Goal: Task Accomplishment & Management: Manage account settings

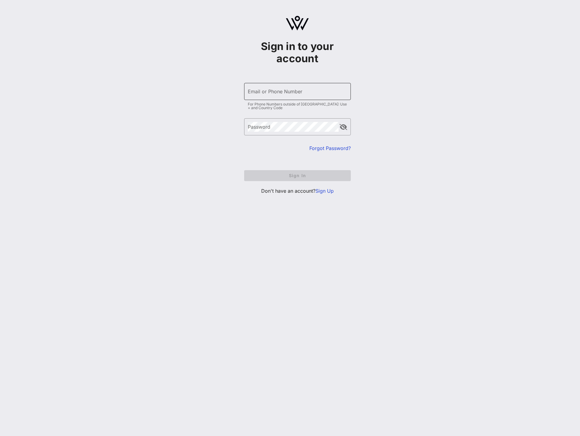
click at [266, 90] on input "Email or Phone Number" at bounding box center [297, 92] width 99 height 10
type input "[PERSON_NAME][DOMAIN_NAME][EMAIL_ADDRESS][PERSON_NAME][DOMAIN_NAME]"
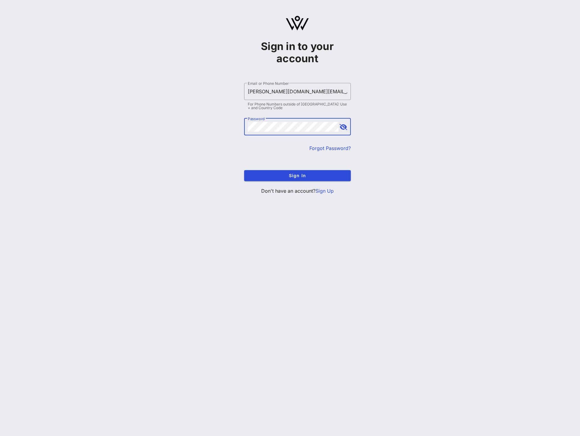
click at [347, 130] on div at bounding box center [343, 126] width 7 height 7
click at [344, 128] on button "append icon" at bounding box center [344, 127] width 8 height 6
click at [302, 176] on span "Sign In" at bounding box center [297, 175] width 97 height 5
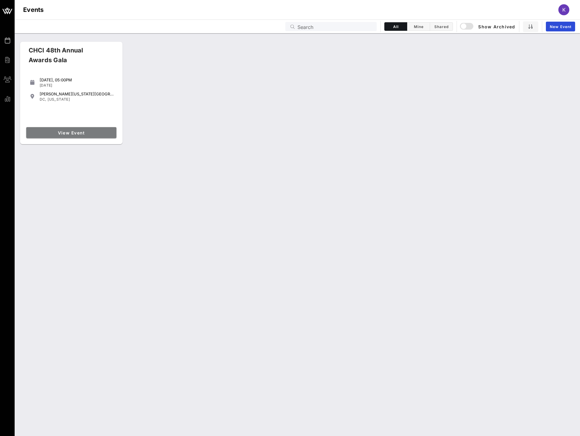
click at [64, 131] on span "View Event" at bounding box center [71, 132] width 85 height 5
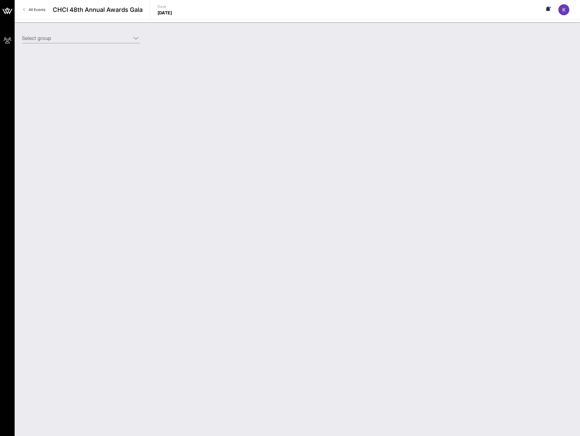
type input "EarnIn ([PERSON_NAME]) [[PERSON_NAME], [PERSON_NAME][DOMAIN_NAME][EMAIL_ADDRESS…"
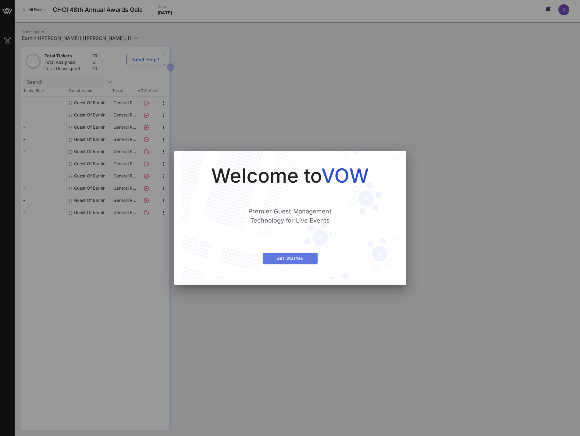
click at [302, 258] on span "Get Started" at bounding box center [290, 258] width 45 height 5
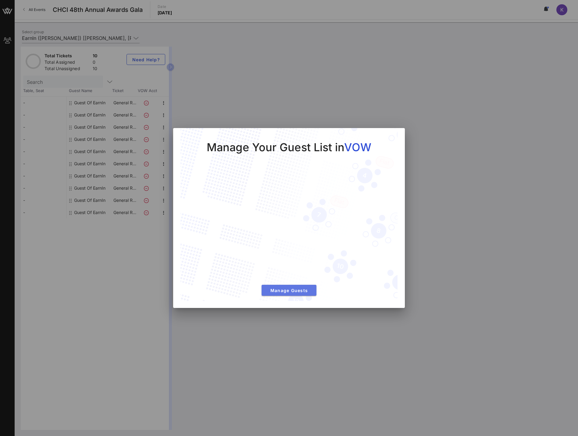
click at [299, 292] on span "Manage Guests" at bounding box center [288, 290] width 45 height 5
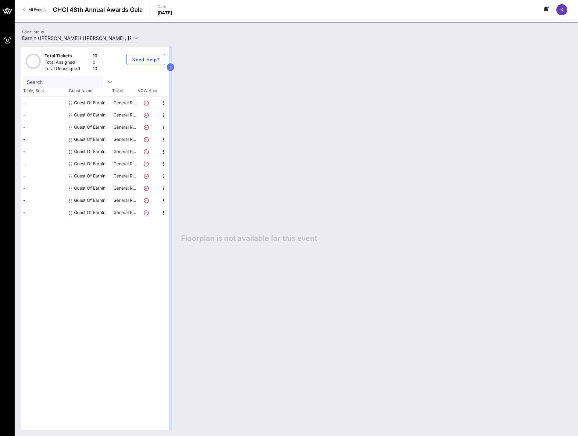
click at [172, 68] on icon "button" at bounding box center [170, 67] width 3 height 4
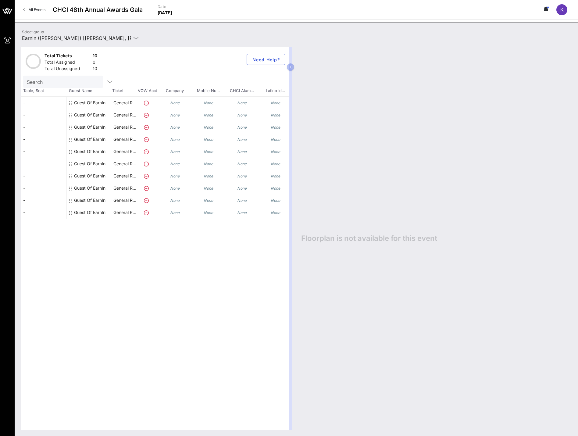
click at [177, 106] on div "None" at bounding box center [175, 103] width 34 height 12
click at [175, 103] on icon "None" at bounding box center [175, 103] width 10 height 5
click at [70, 103] on icon at bounding box center [70, 103] width 2 height 5
click at [289, 69] on icon "button" at bounding box center [290, 67] width 3 height 4
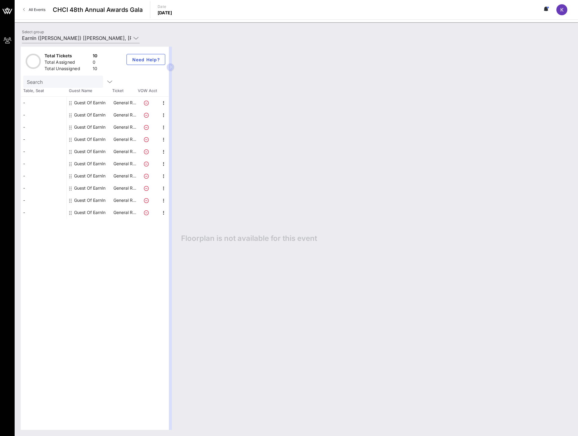
click at [170, 65] on icon "button" at bounding box center [170, 67] width 3 height 4
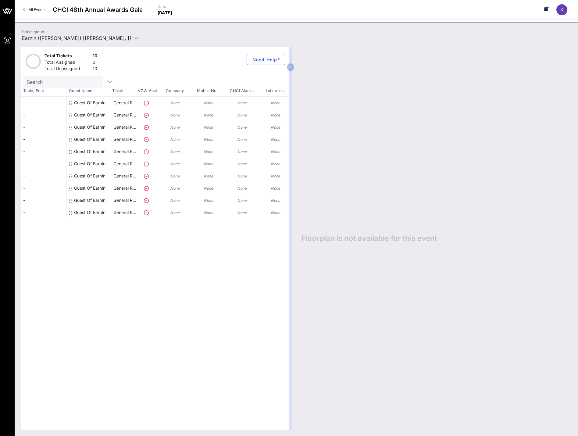
click at [176, 101] on icon "None" at bounding box center [175, 103] width 10 height 5
click at [233, 104] on div "None" at bounding box center [242, 103] width 34 height 12
click at [178, 101] on icon "None" at bounding box center [175, 103] width 10 height 5
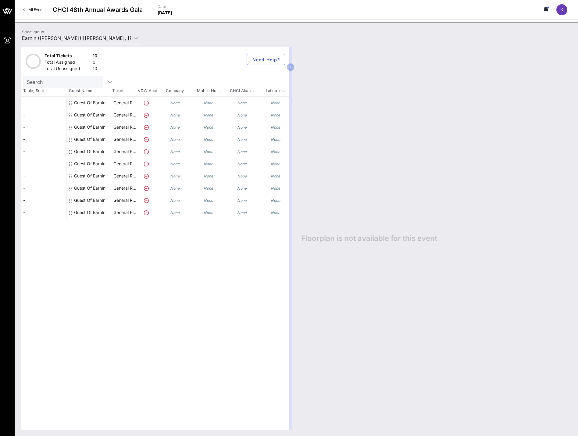
click at [177, 101] on icon "None" at bounding box center [175, 103] width 10 height 5
click at [275, 62] on button "Need Help?" at bounding box center [266, 59] width 39 height 11
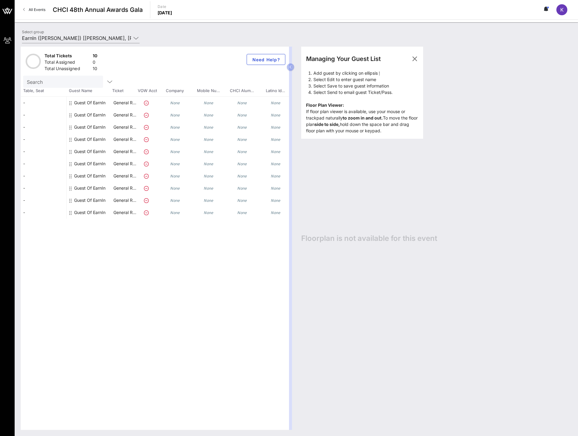
click at [70, 104] on icon at bounding box center [70, 103] width 2 height 5
click at [69, 103] on div "Guest Of EarnIn" at bounding box center [90, 103] width 46 height 12
click at [70, 103] on icon at bounding box center [70, 103] width 2 height 5
click at [277, 101] on icon "None" at bounding box center [276, 103] width 10 height 5
drag, startPoint x: 125, startPoint y: 102, endPoint x: 120, endPoint y: 102, distance: 5.5
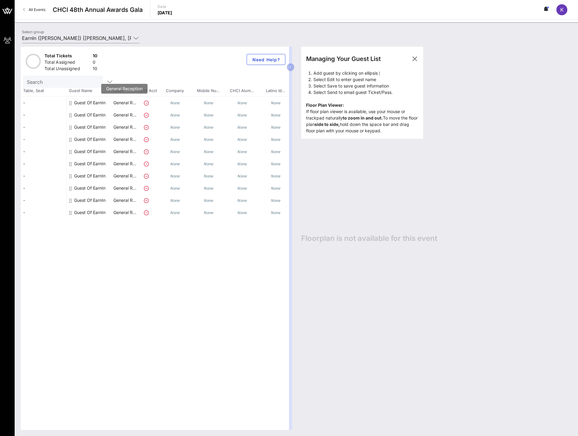
click at [120, 102] on p "General R…" at bounding box center [125, 103] width 24 height 12
click at [92, 103] on div "Guest Of EarnIn" at bounding box center [89, 103] width 31 height 12
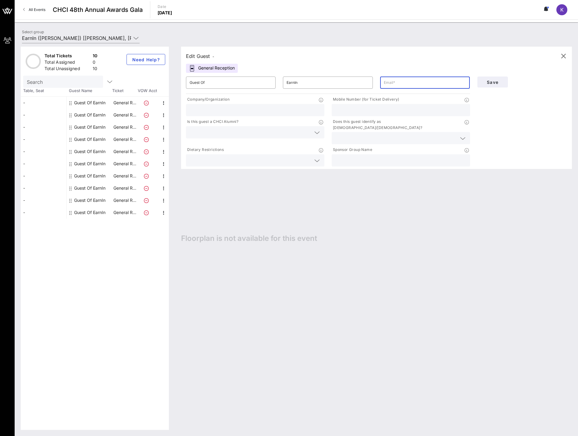
click at [390, 84] on input "text" at bounding box center [425, 83] width 82 height 10
click at [270, 111] on input "text" at bounding box center [255, 110] width 131 height 8
type input "EarnIn"
click at [317, 132] on icon at bounding box center [316, 132] width 5 height 7
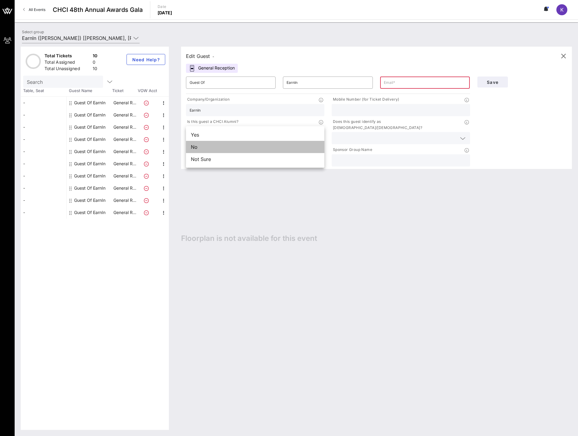
click at [289, 149] on div "No" at bounding box center [255, 147] width 138 height 12
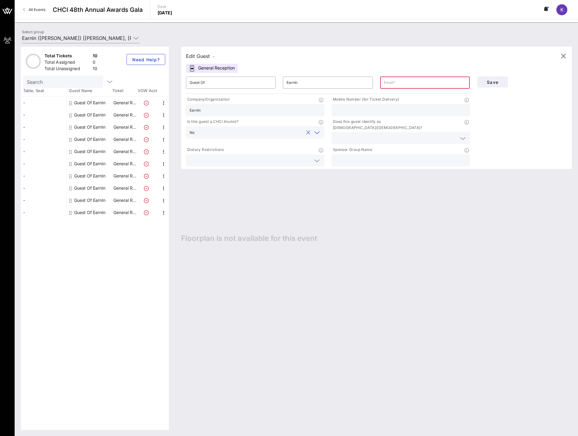
click at [313, 157] on div at bounding box center [316, 160] width 9 height 7
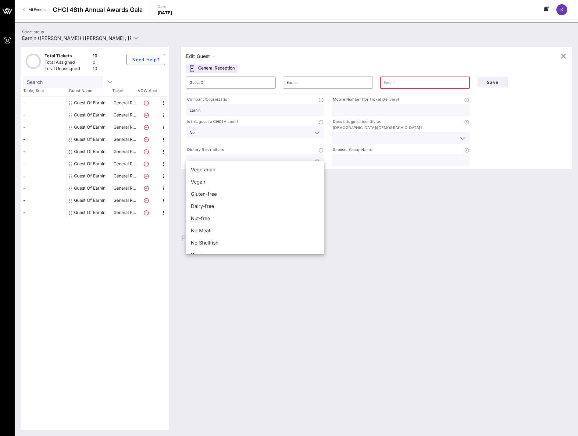
click at [381, 134] on input "text" at bounding box center [395, 138] width 121 height 8
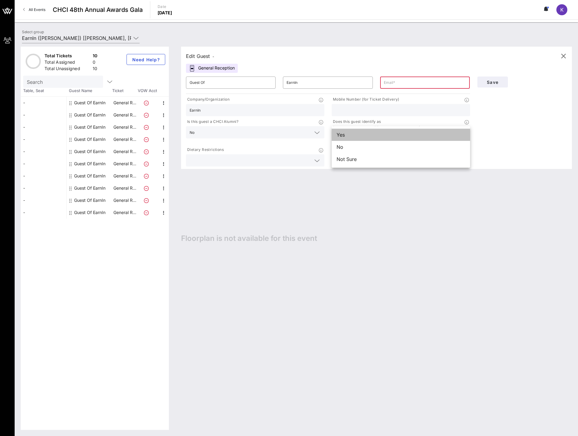
click at [380, 131] on div "Yes" at bounding box center [401, 135] width 138 height 12
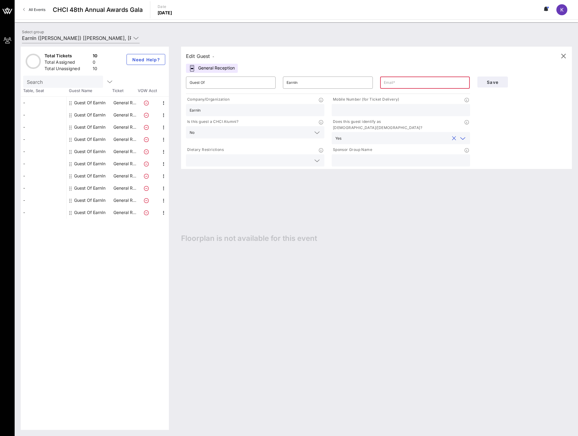
click at [374, 156] on input "text" at bounding box center [400, 160] width 131 height 8
click at [227, 81] on input "Guest Of" at bounding box center [231, 83] width 82 height 10
click at [409, 81] on input "text" at bounding box center [425, 83] width 82 height 10
type input "[EMAIL_ADDRESS][PERSON_NAME][DOMAIN_NAME]"
click at [367, 109] on input "text" at bounding box center [400, 110] width 131 height 8
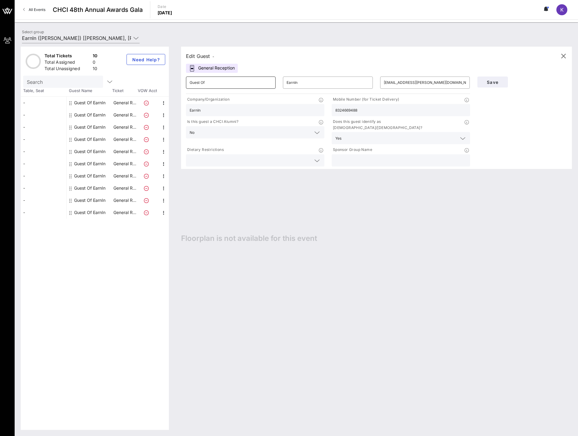
type input "8324669488"
click at [212, 83] on input "Guest Of" at bounding box center [231, 83] width 82 height 10
click at [314, 83] on input "EarnIn" at bounding box center [328, 83] width 82 height 10
click at [316, 157] on icon at bounding box center [316, 160] width 5 height 7
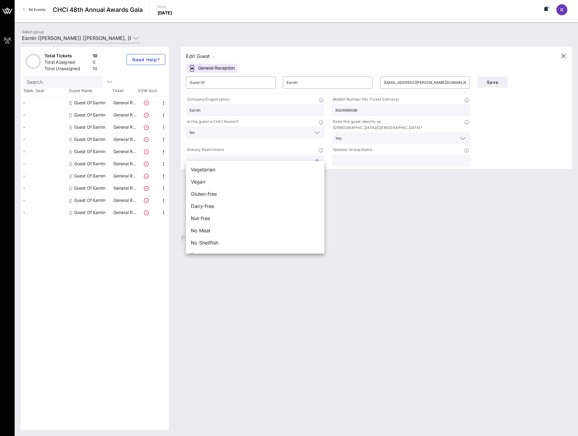
click at [436, 156] on input "text" at bounding box center [400, 160] width 131 height 8
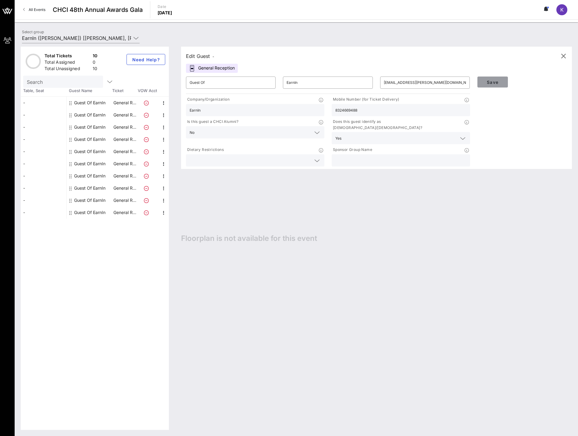
click at [493, 80] on span "Save" at bounding box center [492, 82] width 21 height 5
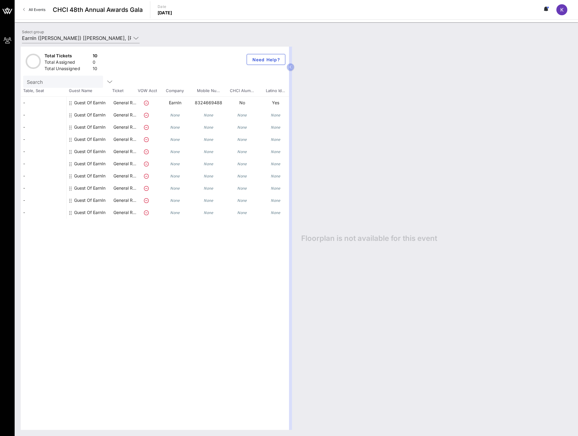
click at [87, 116] on div "Guest Of EarnIn" at bounding box center [89, 115] width 31 height 12
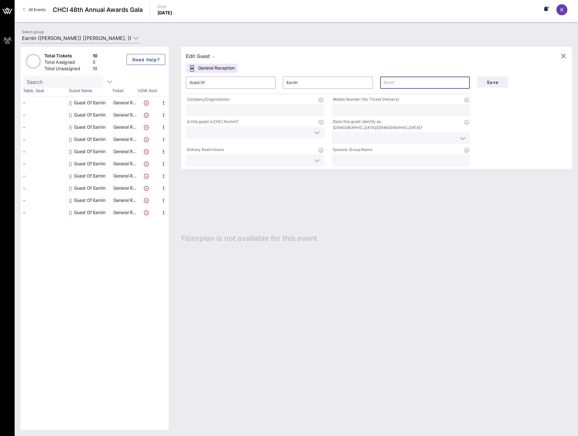
click at [401, 80] on input "text" at bounding box center [425, 83] width 82 height 10
type input "[PERSON_NAME][DOMAIN_NAME][EMAIL_ADDRESS][PERSON_NAME][DOMAIN_NAME]"
click at [407, 107] on input "text" at bounding box center [400, 110] width 131 height 8
click at [406, 107] on input "text" at bounding box center [400, 110] width 131 height 8
type input "5126535623"
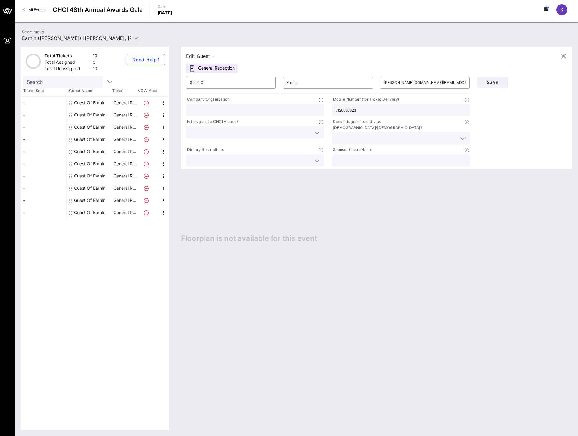
click at [317, 134] on icon at bounding box center [316, 132] width 5 height 7
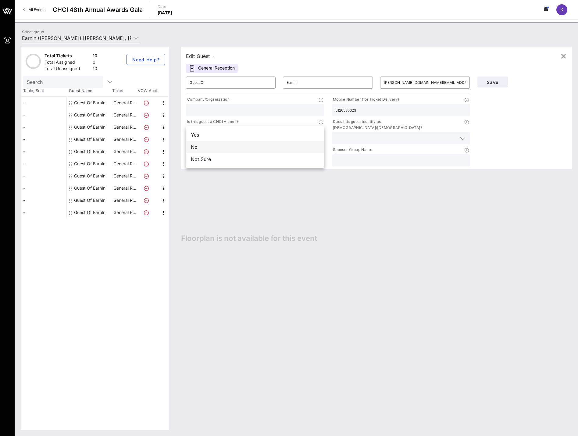
click at [280, 149] on div "No" at bounding box center [255, 147] width 138 height 12
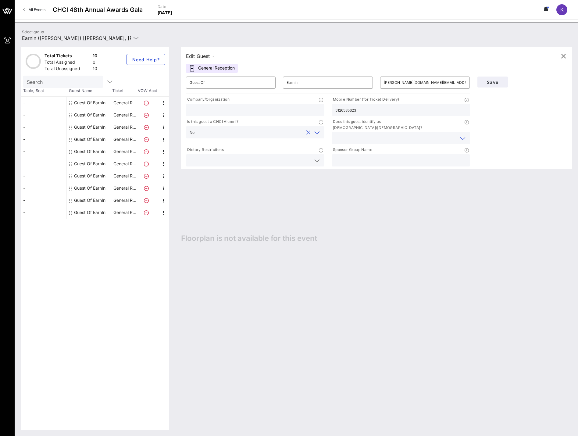
click at [346, 134] on input "text" at bounding box center [395, 138] width 121 height 8
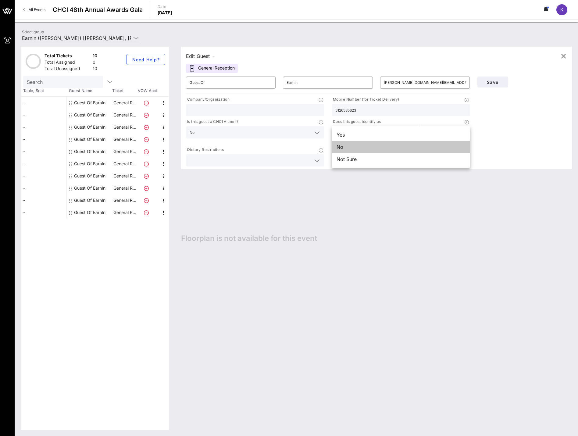
click at [344, 145] on div "No" at bounding box center [401, 147] width 138 height 12
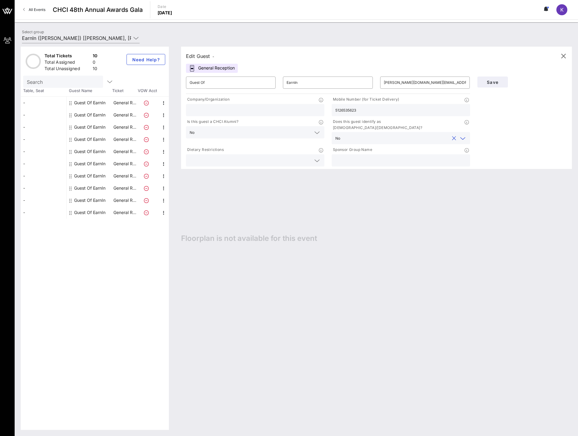
click at [343, 156] on input "text" at bounding box center [400, 160] width 131 height 8
click at [488, 84] on span "Save" at bounding box center [492, 82] width 21 height 5
click at [487, 83] on span "Save" at bounding box center [492, 82] width 21 height 5
drag, startPoint x: 404, startPoint y: 82, endPoint x: 377, endPoint y: 84, distance: 27.5
click at [377, 84] on div "​ [PERSON_NAME][DOMAIN_NAME][EMAIL_ADDRESS][PERSON_NAME][DOMAIN_NAME]" at bounding box center [425, 83] width 97 height 20
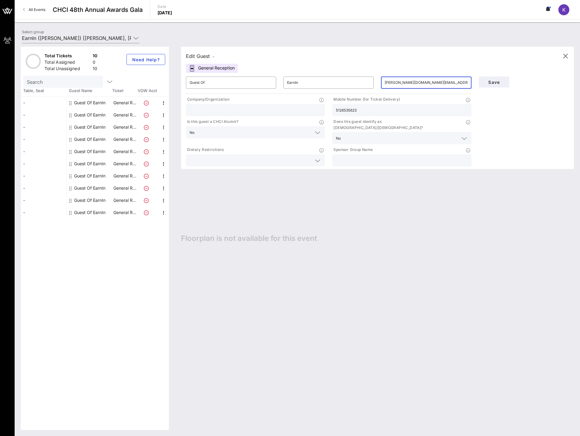
click at [409, 81] on input "[PERSON_NAME][DOMAIN_NAME][EMAIL_ADDRESS][PERSON_NAME][DOMAIN_NAME]" at bounding box center [426, 83] width 83 height 10
drag, startPoint x: 405, startPoint y: 84, endPoint x: 381, endPoint y: 82, distance: 23.2
click at [381, 82] on div "​ [PERSON_NAME][DOMAIN_NAME][EMAIL_ADDRESS][PERSON_NAME][DOMAIN_NAME]" at bounding box center [426, 83] width 90 height 12
type input "[EMAIL_ADDRESS][DOMAIN_NAME]"
drag, startPoint x: 375, startPoint y: 113, endPoint x: 328, endPoint y: 108, distance: 47.5
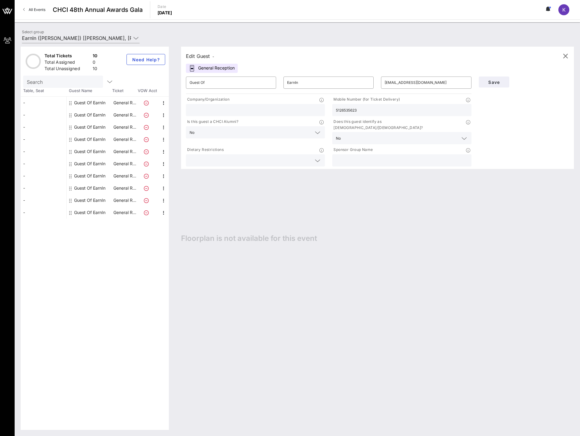
click at [328, 108] on div "Company/Organization Mobile Number (for Ticket Delivery) 5126535623 Is this gue…" at bounding box center [328, 131] width 293 height 73
type input "4085823215"
click at [498, 82] on span "Save" at bounding box center [494, 82] width 21 height 5
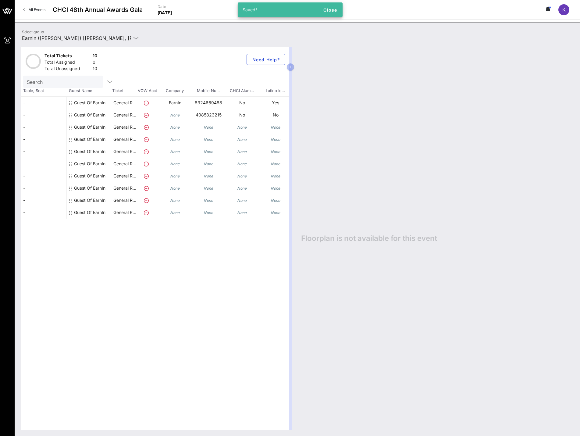
click at [173, 116] on icon "None" at bounding box center [175, 115] width 10 height 5
click at [85, 117] on div "Guest Of EarnIn" at bounding box center [89, 117] width 31 height 17
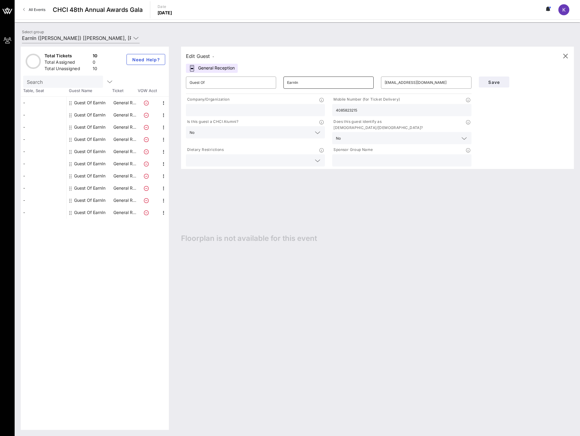
click at [313, 83] on input "EarnIn" at bounding box center [328, 83] width 83 height 10
click at [237, 84] on input "Guest Of" at bounding box center [231, 83] width 83 height 10
click at [291, 111] on input "text" at bounding box center [256, 110] width 132 height 8
type input "EarnIn"
click at [490, 83] on span "Save" at bounding box center [494, 82] width 21 height 5
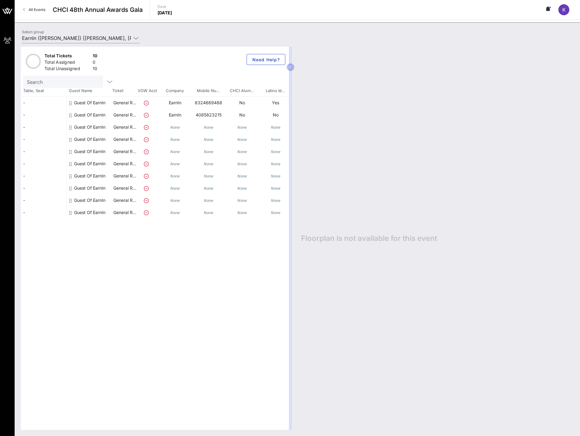
click at [87, 100] on div "Guest Of EarnIn" at bounding box center [89, 105] width 31 height 17
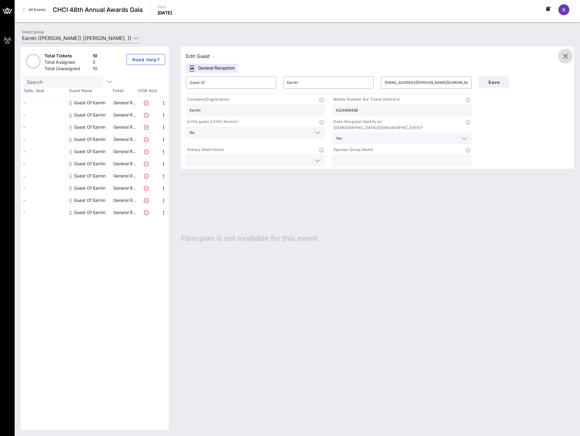
click at [568, 56] on icon "button" at bounding box center [565, 55] width 7 height 7
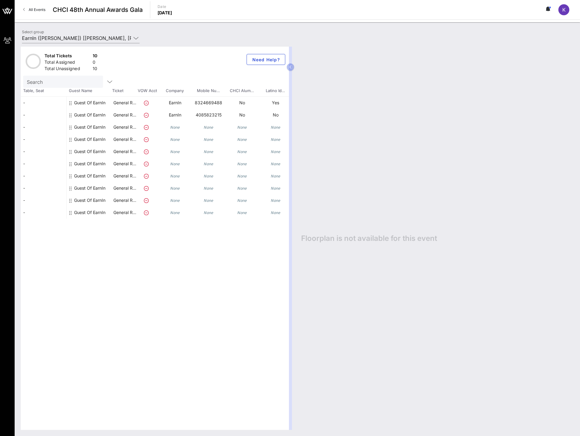
click at [95, 128] on div "Guest Of EarnIn" at bounding box center [89, 127] width 31 height 12
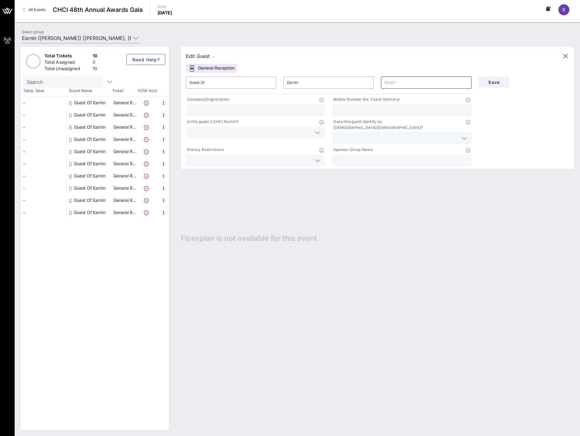
click at [391, 85] on input "text" at bounding box center [426, 83] width 83 height 10
type input "f"
paste input "[PERSON_NAME][EMAIL_ADDRESS][PERSON_NAME][DOMAIN_NAME]"
type input "[PERSON_NAME][EMAIL_ADDRESS][PERSON_NAME][DOMAIN_NAME]"
click at [245, 109] on input "text" at bounding box center [256, 110] width 132 height 8
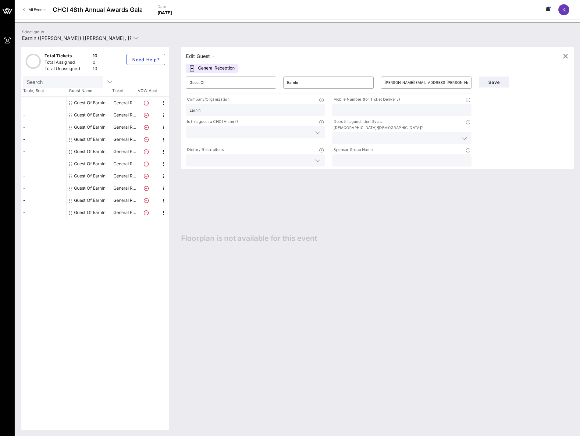
type input "EarnIn"
click at [234, 129] on input "text" at bounding box center [251, 132] width 122 height 8
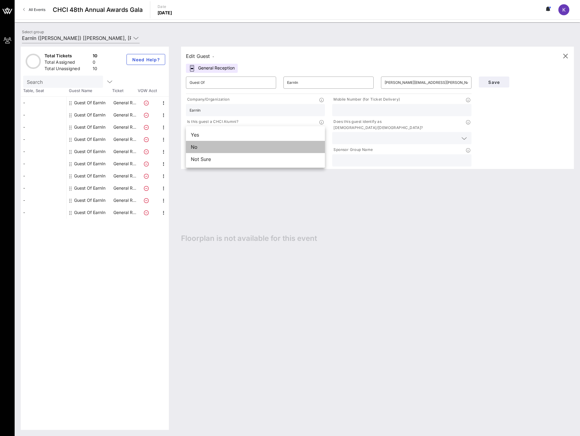
click at [224, 147] on div "No" at bounding box center [255, 147] width 139 height 12
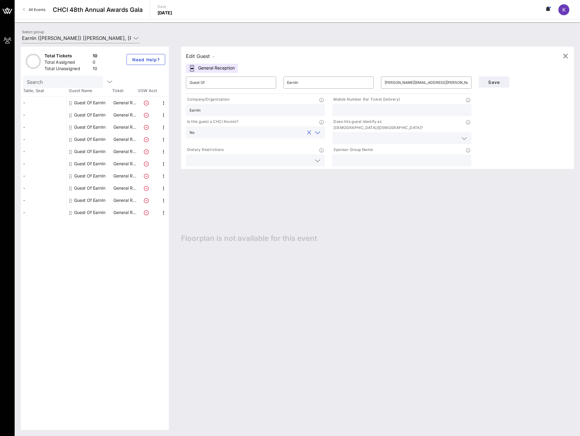
click at [395, 156] on input "text" at bounding box center [402, 160] width 132 height 8
click at [386, 134] on input "text" at bounding box center [397, 138] width 122 height 8
click at [379, 136] on div "Yes" at bounding box center [401, 135] width 139 height 12
click at [382, 107] on input "text" at bounding box center [402, 110] width 132 height 8
type input "524771297616"
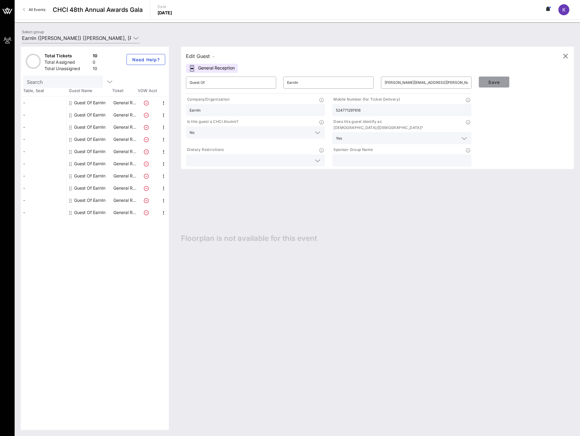
click at [487, 80] on span "Save" at bounding box center [494, 82] width 21 height 5
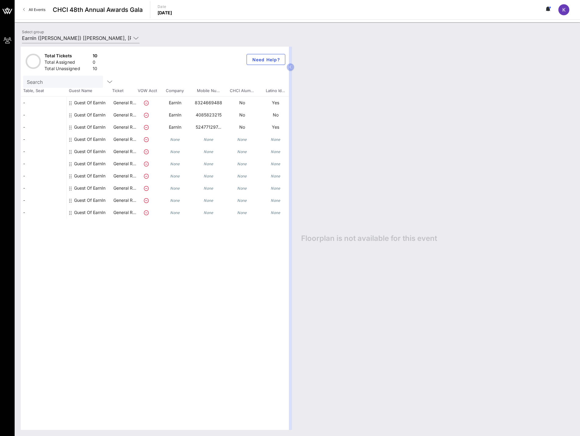
click at [91, 140] on div "Guest Of EarnIn" at bounding box center [89, 139] width 31 height 12
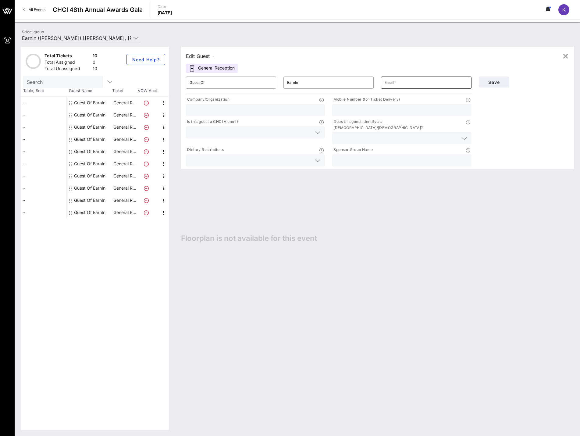
click at [416, 85] on input "text" at bounding box center [426, 83] width 83 height 10
paste input "[PERSON_NAME][EMAIL_ADDRESS][DOMAIN_NAME]"
type input "[PERSON_NAME][EMAIL_ADDRESS][DOMAIN_NAME]"
click at [242, 113] on input "text" at bounding box center [256, 110] width 132 height 8
type input "EarnIn"
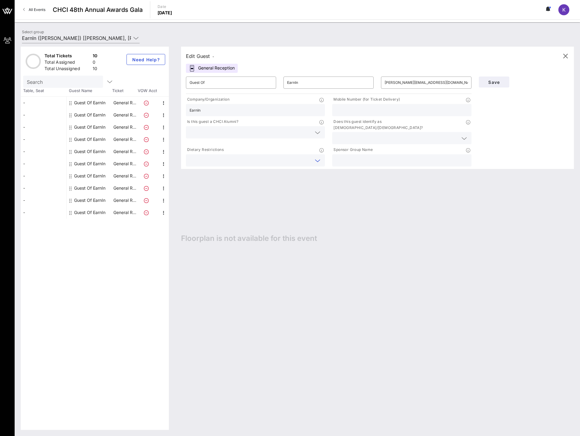
click at [311, 156] on input "text" at bounding box center [251, 160] width 122 height 8
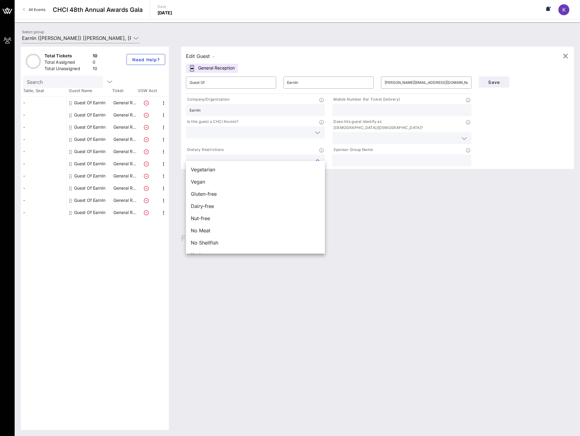
click at [305, 133] on input "text" at bounding box center [251, 132] width 122 height 8
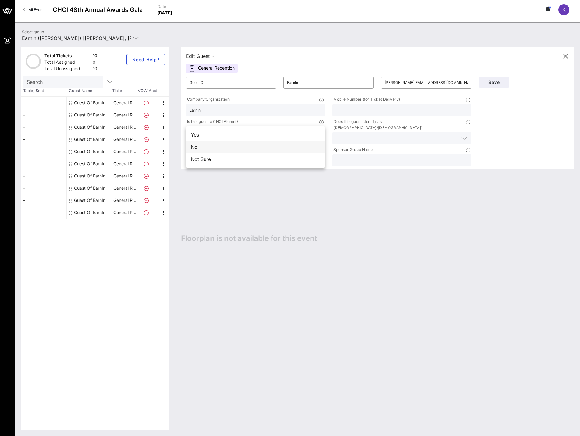
click at [268, 148] on div "No" at bounding box center [255, 147] width 139 height 12
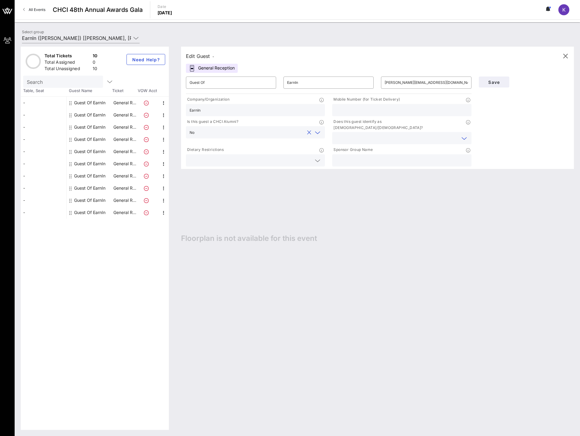
click at [374, 134] on input "text" at bounding box center [397, 138] width 122 height 8
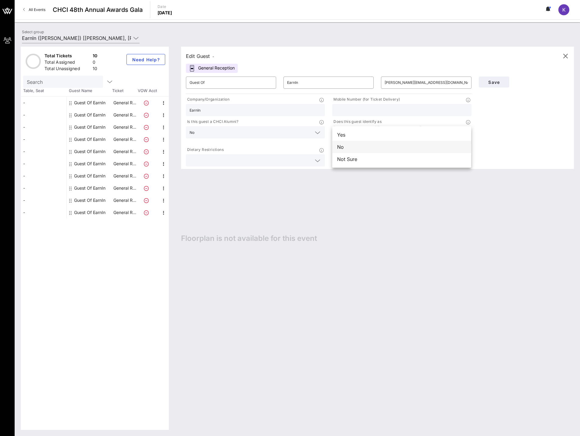
click at [355, 149] on div "No" at bounding box center [401, 147] width 139 height 12
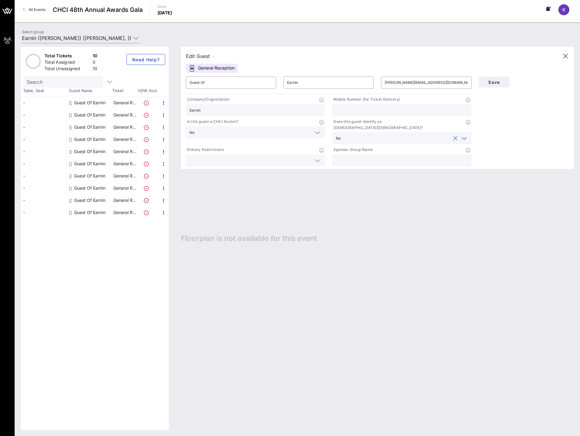
click at [382, 107] on input "text" at bounding box center [402, 110] width 132 height 8
type input "6263541629"
click at [370, 156] on input "text" at bounding box center [402, 160] width 132 height 8
type input "EarnIn"
click at [497, 82] on span "Save" at bounding box center [494, 82] width 21 height 5
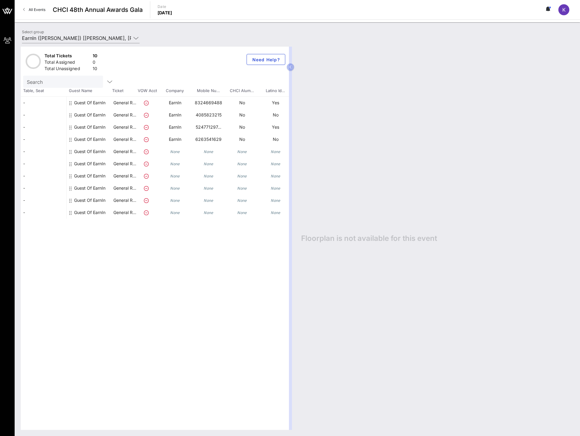
click at [178, 151] on icon "None" at bounding box center [175, 151] width 10 height 5
click at [98, 151] on div "Guest Of EarnIn" at bounding box center [89, 151] width 31 height 12
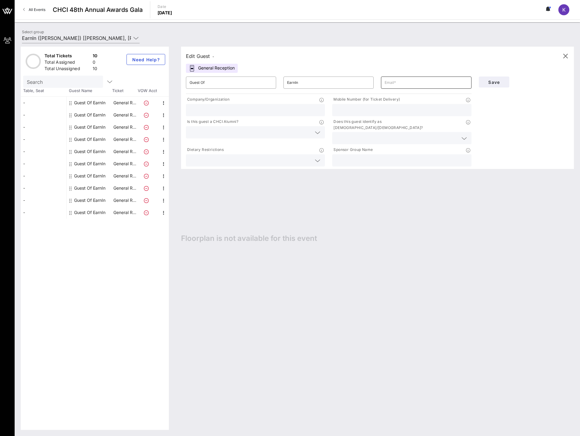
click at [411, 85] on input "text" at bounding box center [426, 83] width 83 height 10
paste input "[PERSON_NAME][EMAIL_ADDRESS][PERSON_NAME][DOMAIN_NAME]"
type input "[PERSON_NAME][EMAIL_ADDRESS][PERSON_NAME][DOMAIN_NAME]"
click at [236, 109] on input "text" at bounding box center [256, 110] width 132 height 8
type input "EarnIn"
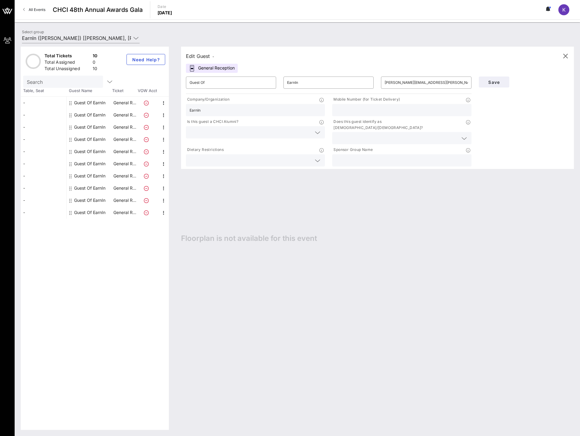
click at [227, 125] on div "Is this guest a CHCI Alumni?" at bounding box center [255, 123] width 139 height 8
click at [226, 130] on input "text" at bounding box center [251, 132] width 122 height 8
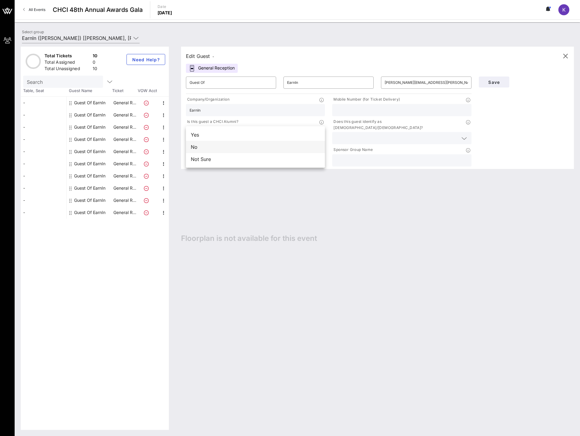
click at [220, 145] on div "No" at bounding box center [255, 147] width 139 height 12
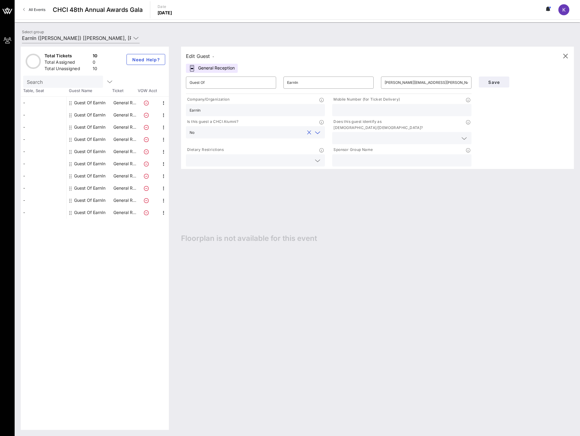
click at [433, 134] on input "text" at bounding box center [397, 138] width 122 height 8
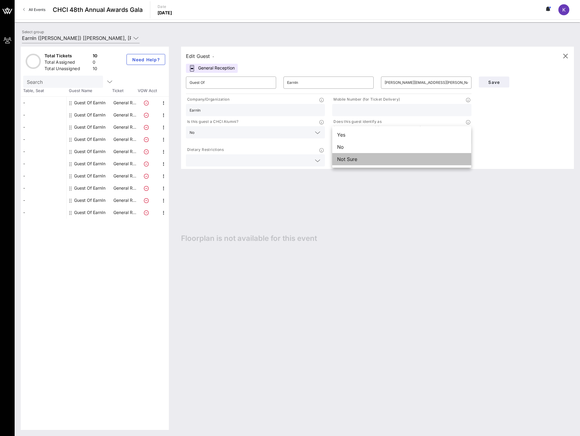
click at [403, 157] on div "Not Sure" at bounding box center [401, 159] width 139 height 12
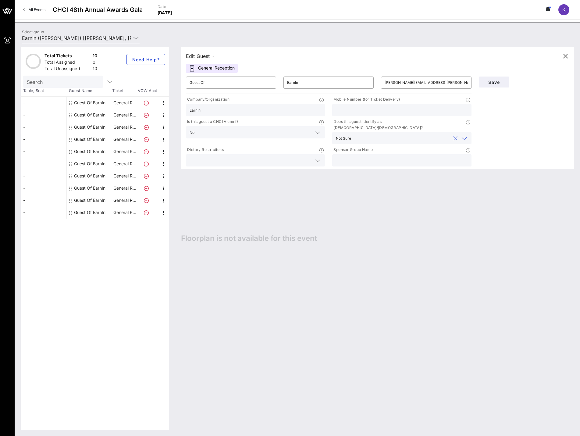
click at [403, 157] on input "text" at bounding box center [402, 160] width 132 height 8
type input "EarnIn"
click at [502, 80] on span "Save" at bounding box center [494, 82] width 21 height 5
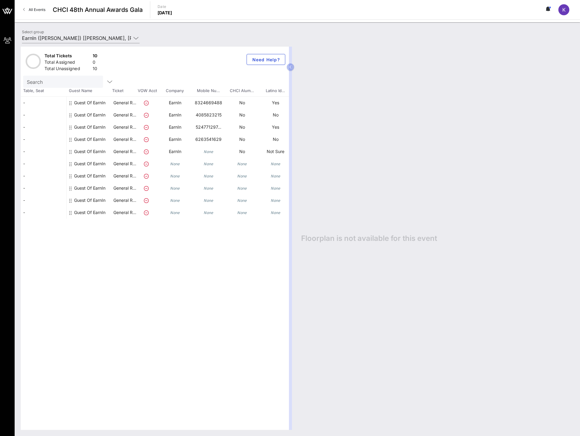
click at [174, 165] on icon "None" at bounding box center [175, 164] width 10 height 5
click at [98, 163] on div "Guest Of EarnIn" at bounding box center [89, 164] width 31 height 12
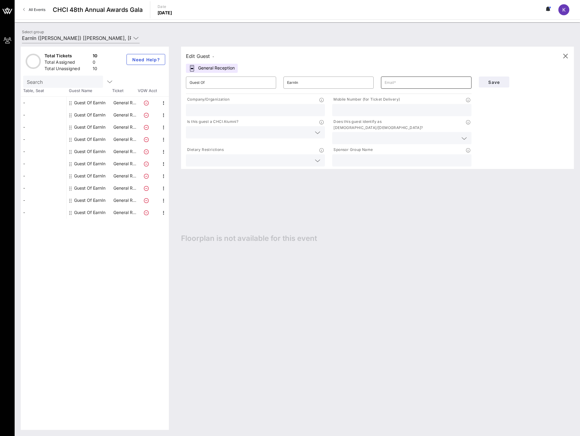
click at [424, 82] on input "text" at bounding box center [426, 83] width 83 height 10
paste input "[EMAIL_ADDRESS][PERSON_NAME][DOMAIN_NAME]"
type input "[EMAIL_ADDRESS][PERSON_NAME][DOMAIN_NAME]"
click at [241, 108] on input "text" at bounding box center [256, 110] width 132 height 8
type input "EarnIn"
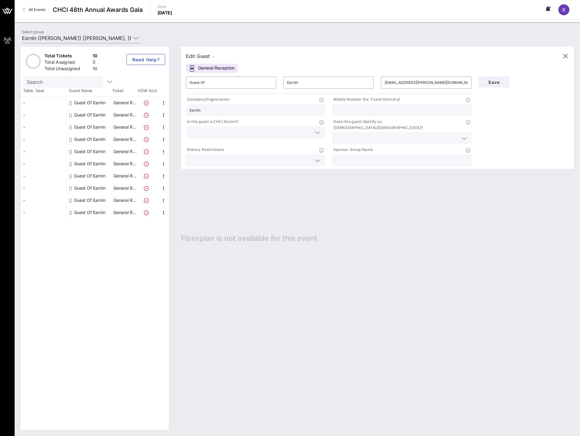
click at [360, 156] on input "text" at bounding box center [402, 160] width 132 height 8
click at [392, 156] on input "text" at bounding box center [402, 160] width 132 height 8
type input "EarnIn"
click at [288, 131] on input "text" at bounding box center [251, 132] width 122 height 8
click at [263, 158] on div "Not Sure" at bounding box center [255, 159] width 139 height 12
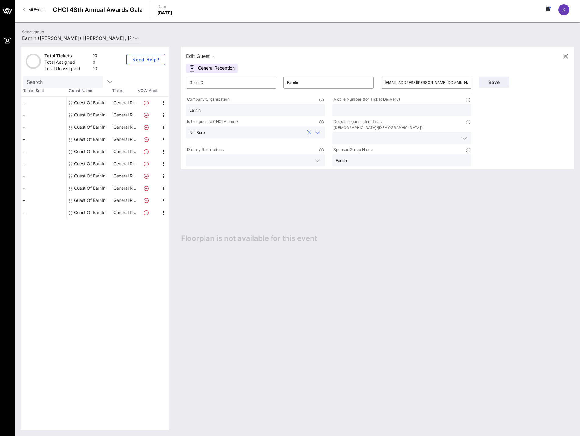
click at [381, 134] on input "text" at bounding box center [397, 138] width 122 height 8
click at [356, 158] on div "Not Sure" at bounding box center [401, 159] width 139 height 12
click at [488, 81] on span "Save" at bounding box center [494, 82] width 21 height 5
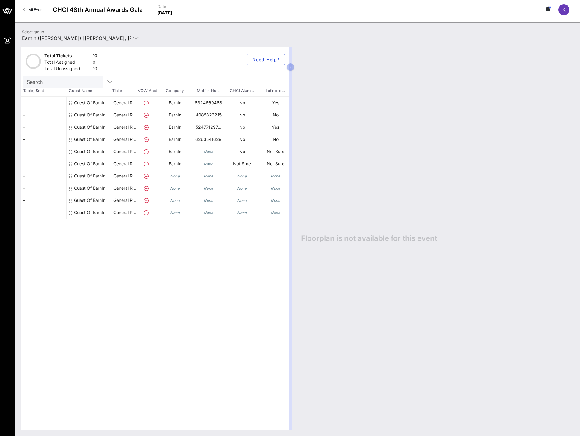
click at [109, 151] on div "Guest Of EarnIn" at bounding box center [90, 153] width 46 height 17
click at [81, 153] on div "Guest Of EarnIn" at bounding box center [89, 153] width 31 height 17
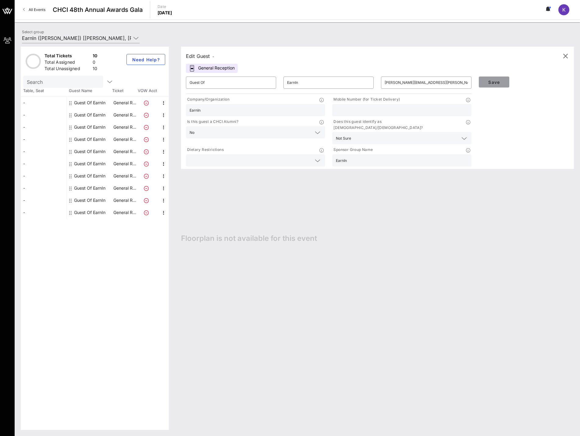
click at [493, 81] on span "Save" at bounding box center [494, 82] width 21 height 5
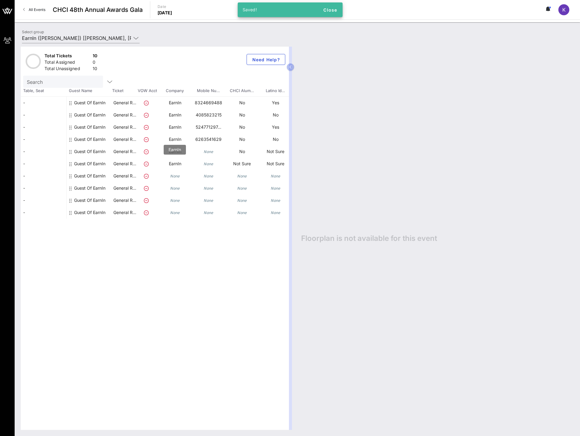
click at [176, 161] on p "EarnIn" at bounding box center [175, 164] width 34 height 12
click at [90, 164] on div "Guest Of EarnIn" at bounding box center [89, 166] width 31 height 17
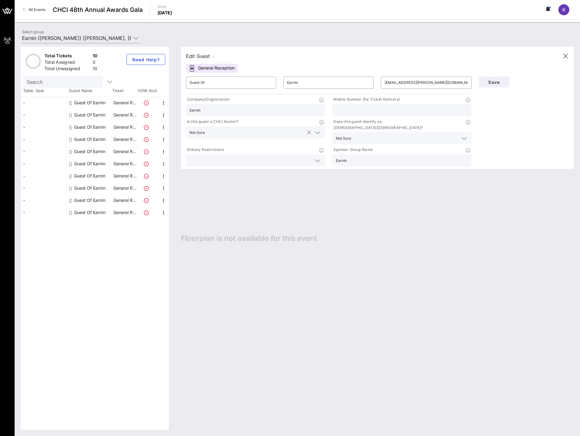
click at [258, 134] on input "text" at bounding box center [255, 132] width 97 height 8
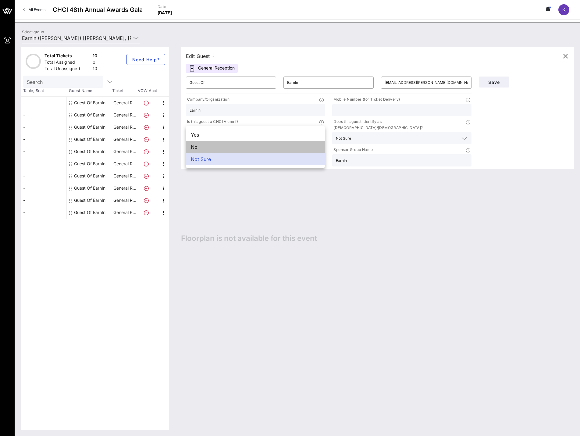
click at [247, 145] on div "No" at bounding box center [255, 147] width 139 height 12
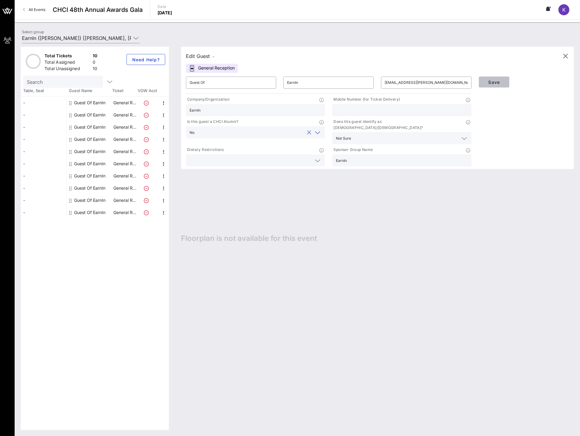
click at [499, 79] on button "Save" at bounding box center [494, 82] width 30 height 11
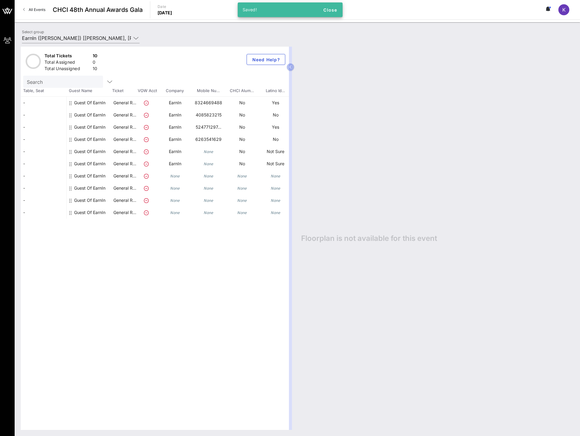
click at [171, 176] on icon "None" at bounding box center [175, 176] width 10 height 5
click at [99, 177] on div "Guest Of EarnIn" at bounding box center [89, 176] width 31 height 12
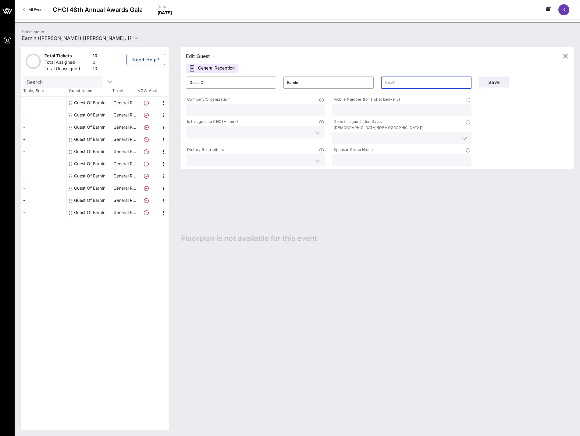
click at [395, 85] on input "text" at bounding box center [426, 83] width 83 height 10
paste input "[PERSON_NAME][EMAIL_ADDRESS][PERSON_NAME][DOMAIN_NAME]"
type input "[PERSON_NAME][EMAIL_ADDRESS][PERSON_NAME][DOMAIN_NAME]"
click at [251, 111] on input "text" at bounding box center [256, 110] width 132 height 8
type input "EarnIn"
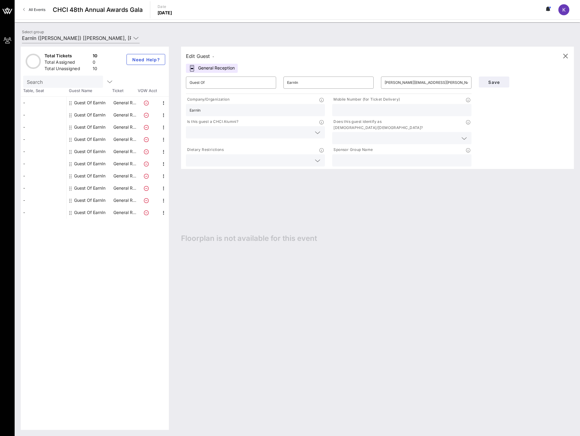
click at [254, 130] on input "text" at bounding box center [251, 132] width 122 height 8
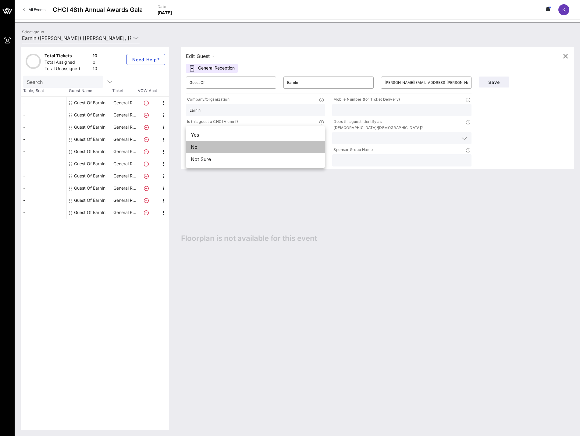
click at [226, 151] on div "No" at bounding box center [255, 147] width 139 height 12
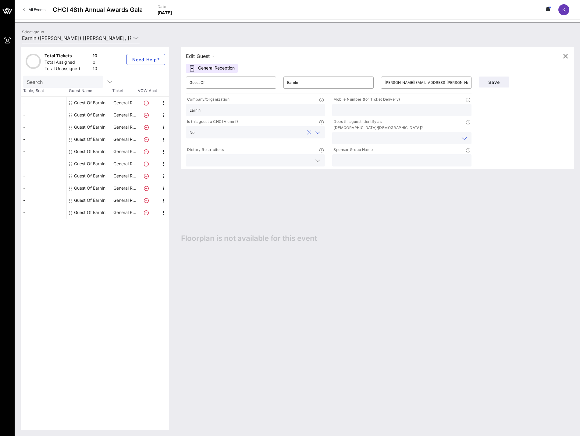
click at [399, 135] on input "text" at bounding box center [397, 138] width 122 height 8
click at [367, 161] on div "Not Sure" at bounding box center [401, 159] width 139 height 12
click at [363, 156] on input "text" at bounding box center [402, 160] width 132 height 8
click at [349, 106] on input "text" at bounding box center [402, 110] width 132 height 8
click at [370, 114] on div at bounding box center [402, 110] width 132 height 12
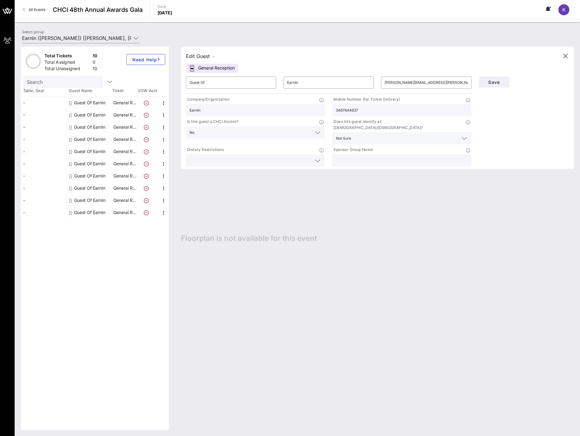
type input "3467644637"
click at [370, 156] on input "text" at bounding box center [402, 160] width 132 height 8
click at [502, 81] on span "Save" at bounding box center [494, 82] width 21 height 5
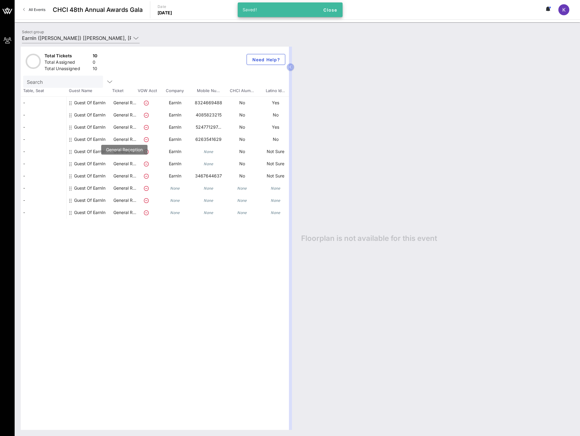
click at [120, 164] on p "General R…" at bounding box center [125, 164] width 24 height 12
click at [91, 165] on div "Guest Of EarnIn" at bounding box center [89, 166] width 31 height 17
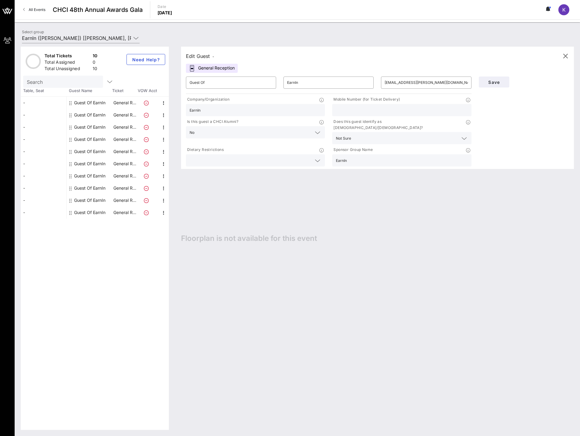
click at [366, 106] on input "text" at bounding box center [402, 110] width 132 height 8
click at [359, 110] on input "text" at bounding box center [402, 110] width 132 height 8
type input "3148982693"
click at [492, 79] on button "Save" at bounding box center [494, 82] width 30 height 11
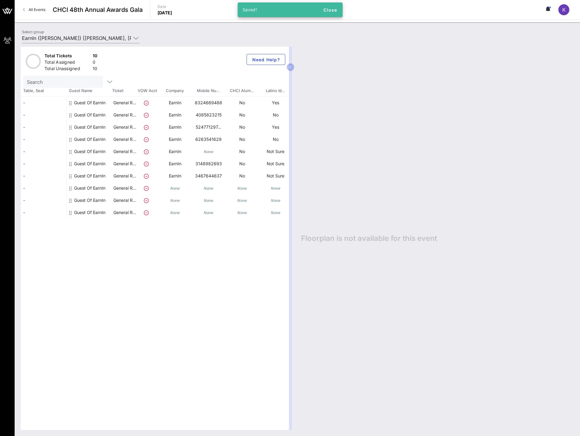
click at [101, 189] on div "Guest Of EarnIn" at bounding box center [89, 188] width 31 height 12
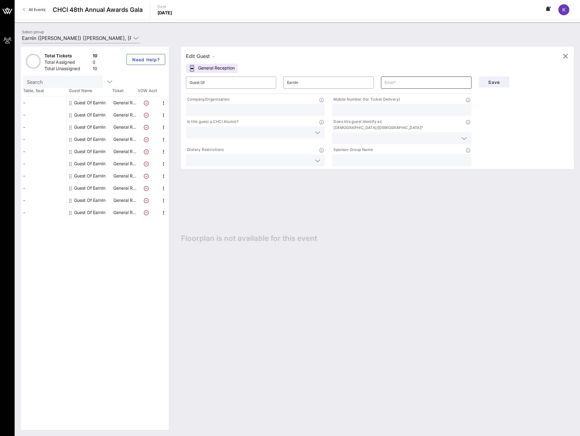
click at [409, 82] on input "text" at bounding box center [426, 83] width 83 height 10
paste input "[PERSON_NAME][EMAIL_ADDRESS][PERSON_NAME][DOMAIN_NAME]"
type input "[PERSON_NAME][EMAIL_ADDRESS][PERSON_NAME][DOMAIN_NAME]"
click at [233, 105] on div at bounding box center [256, 110] width 132 height 12
type input "EarnIn"
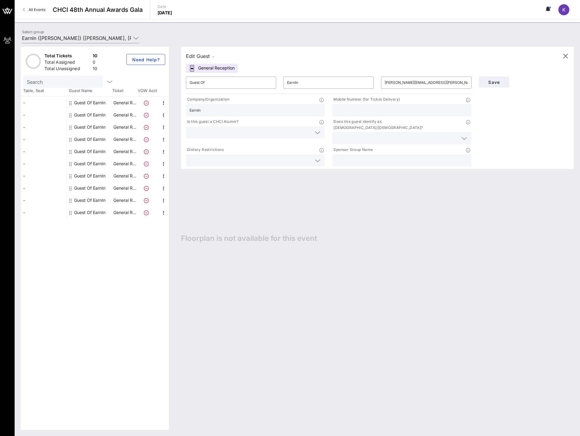
click at [306, 130] on input "text" at bounding box center [251, 132] width 122 height 8
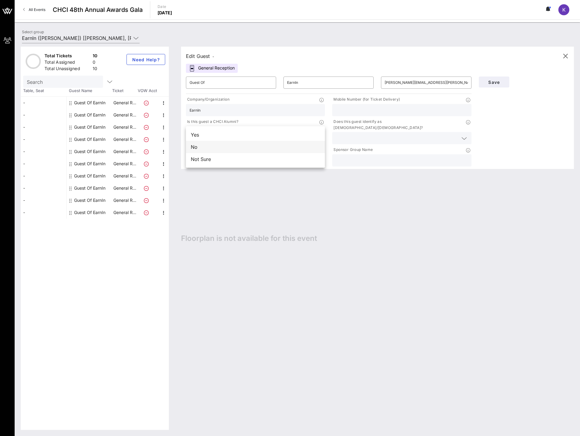
click at [288, 146] on div "No" at bounding box center [255, 147] width 139 height 12
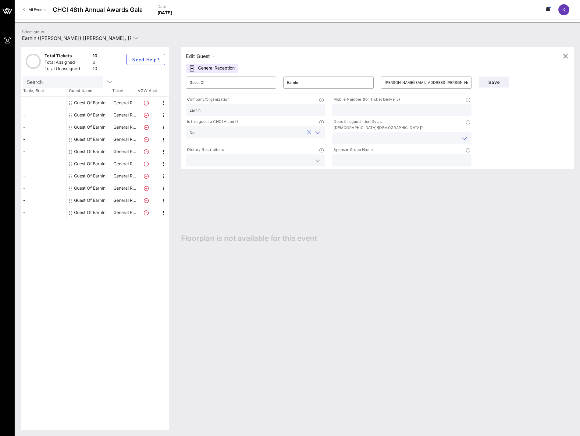
click at [358, 134] on input "text" at bounding box center [397, 138] width 122 height 8
click at [345, 156] on div "Not Sure" at bounding box center [401, 159] width 139 height 12
click at [372, 110] on input "text" at bounding box center [402, 110] width 132 height 8
click at [372, 111] on input "text" at bounding box center [402, 110] width 132 height 8
type input "8"
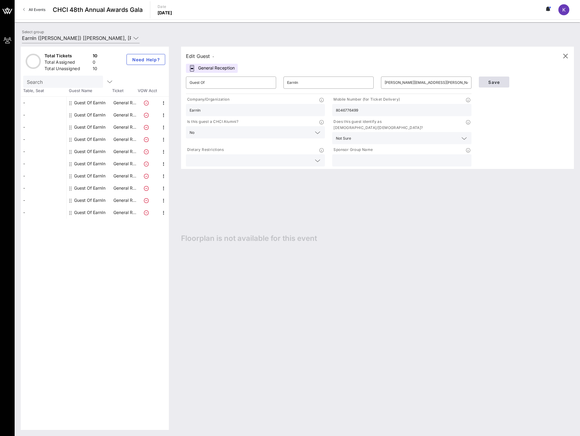
type input "8046776499"
click at [495, 80] on span "Save" at bounding box center [494, 82] width 21 height 5
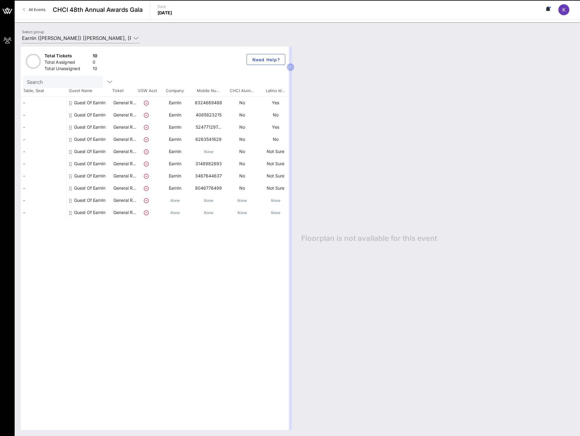
click at [87, 201] on div "Guest Of EarnIn" at bounding box center [89, 200] width 31 height 12
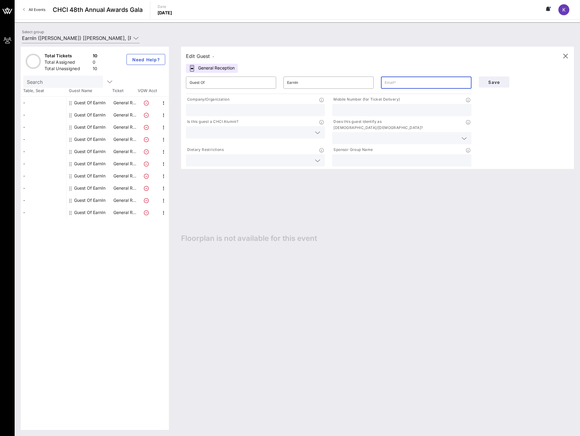
paste input "[PERSON_NAME][EMAIL_ADDRESS][PERSON_NAME][DOMAIN_NAME]"
type input "[PERSON_NAME][EMAIL_ADDRESS][PERSON_NAME][DOMAIN_NAME]"
click at [278, 111] on input "text" at bounding box center [256, 110] width 132 height 8
type input "EarnIn"
click at [400, 109] on input "text" at bounding box center [402, 110] width 132 height 8
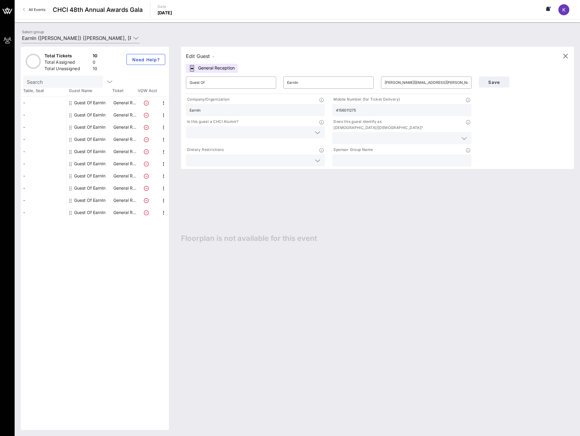
type input "4156011275"
click at [379, 137] on div at bounding box center [402, 138] width 132 height 12
click at [359, 159] on div "Not Sure" at bounding box center [401, 159] width 139 height 12
click at [267, 132] on input "text" at bounding box center [251, 132] width 122 height 8
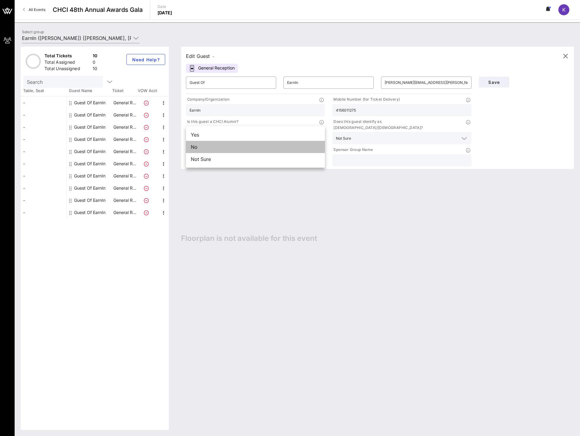
click at [224, 149] on div "No" at bounding box center [255, 147] width 139 height 12
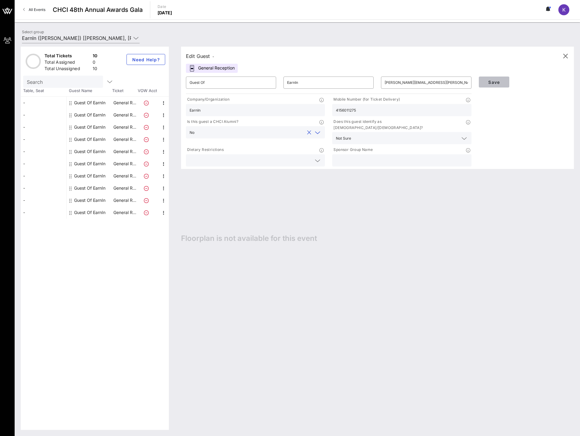
click at [488, 79] on button "Save" at bounding box center [494, 82] width 30 height 11
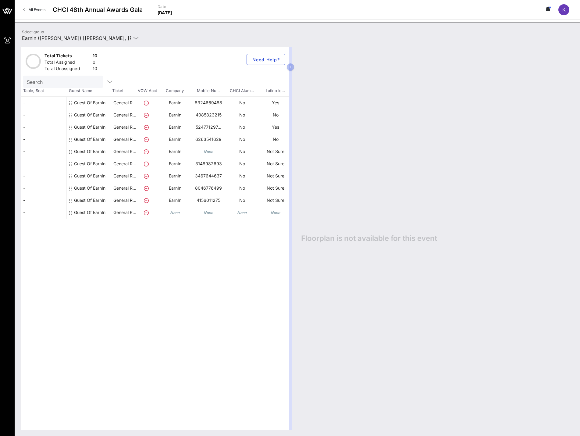
click at [173, 213] on icon "None" at bounding box center [175, 212] width 10 height 5
click at [95, 213] on div "Guest Of EarnIn" at bounding box center [89, 212] width 31 height 12
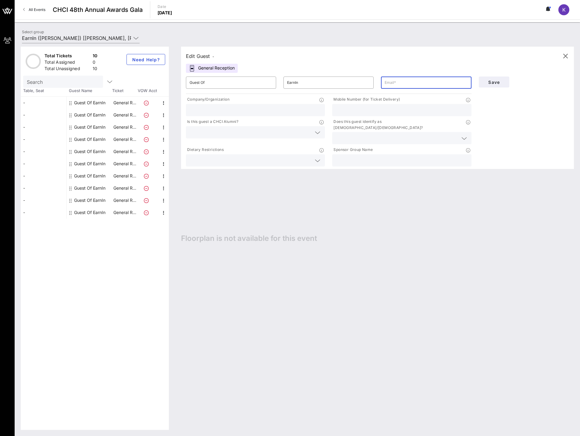
click at [389, 82] on input "text" at bounding box center [426, 83] width 83 height 10
type input "[EMAIL_ADDRESS][DOMAIN_NAME]"
click at [243, 107] on input "text" at bounding box center [256, 110] width 132 height 8
type input "EarnIn"
click at [313, 132] on div at bounding box center [317, 132] width 9 height 7
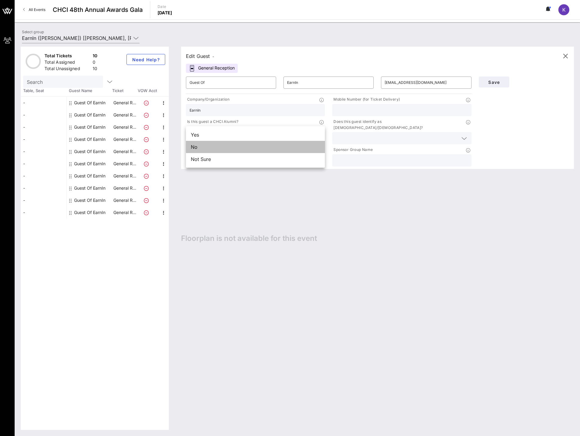
drag, startPoint x: 280, startPoint y: 145, endPoint x: 351, endPoint y: 131, distance: 71.8
click at [280, 145] on div "No" at bounding box center [255, 147] width 139 height 12
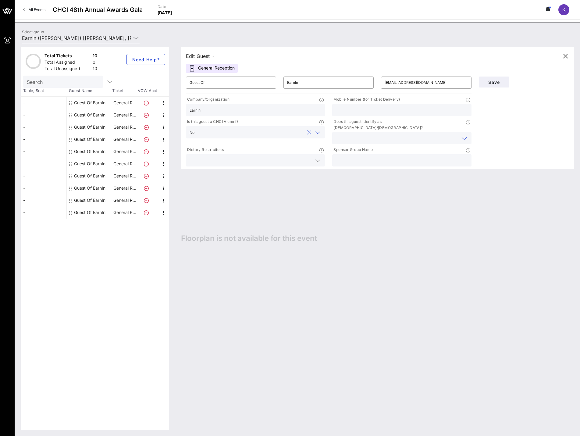
click at [367, 134] on input "text" at bounding box center [397, 138] width 122 height 8
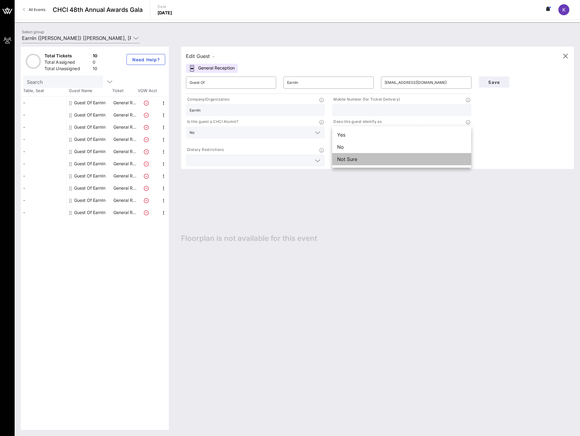
click at [345, 157] on div "Not Sure" at bounding box center [401, 159] width 139 height 12
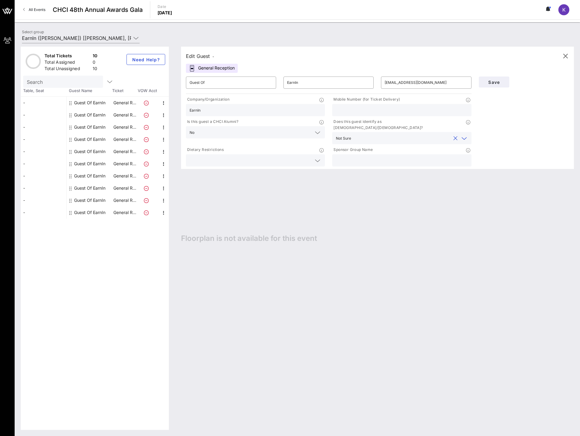
click at [264, 156] on input "text" at bounding box center [251, 160] width 122 height 8
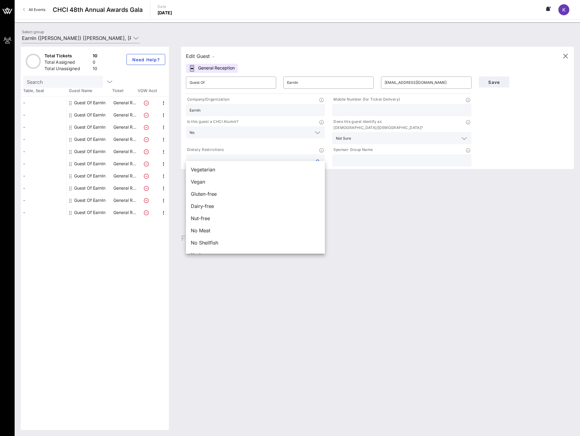
click at [497, 208] on div "Edit Guest - General Reception ​ Guest Of ​ EarnIn ​ [EMAIL_ADDRESS][DOMAIN_NAM…" at bounding box center [374, 238] width 399 height 383
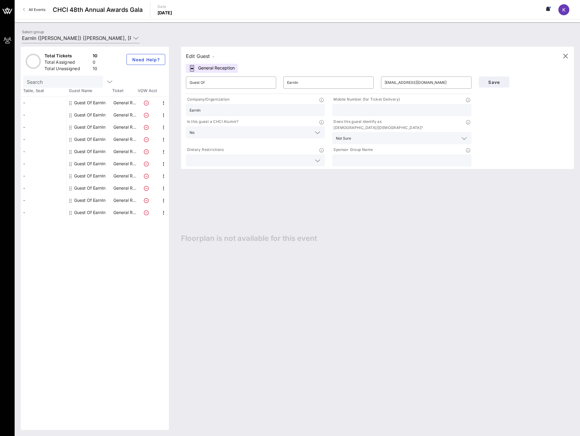
click at [385, 107] on input "text" at bounding box center [402, 110] width 132 height 8
type input "5126535623"
click at [489, 85] on button "Save" at bounding box center [494, 82] width 30 height 11
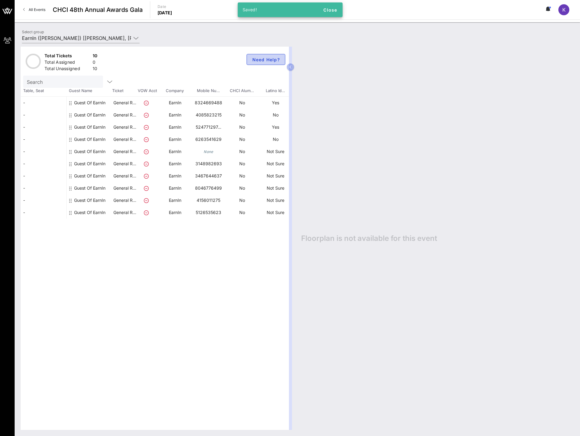
click at [266, 58] on span "Need Help?" at bounding box center [266, 59] width 28 height 5
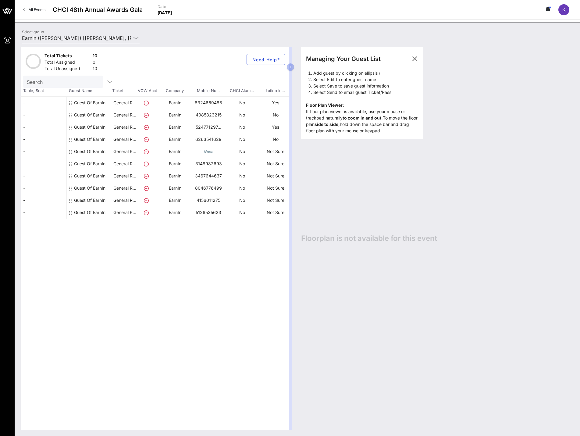
click at [71, 102] on icon at bounding box center [70, 103] width 2 height 5
click at [70, 102] on icon at bounding box center [70, 103] width 2 height 5
click at [91, 103] on div "Guest Of EarnIn" at bounding box center [89, 105] width 31 height 17
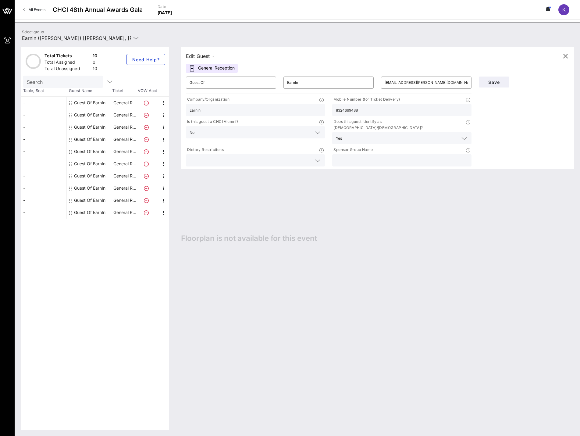
click at [214, 55] on span "-" at bounding box center [214, 56] width 2 height 5
click at [213, 82] on input "Guest Of" at bounding box center [231, 83] width 83 height 10
click at [325, 82] on input "EarnIn" at bounding box center [328, 83] width 83 height 10
click at [566, 54] on icon "button" at bounding box center [565, 55] width 7 height 7
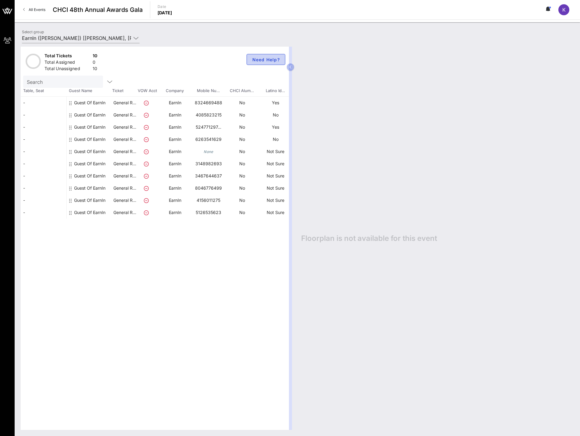
click at [257, 59] on span "Need Help?" at bounding box center [266, 59] width 28 height 5
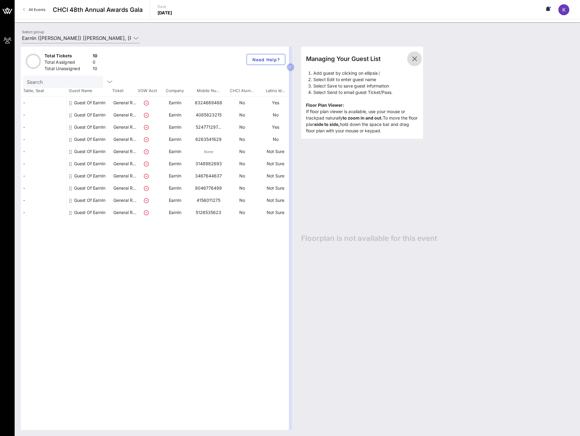
click at [416, 56] on icon "button" at bounding box center [414, 58] width 7 height 7
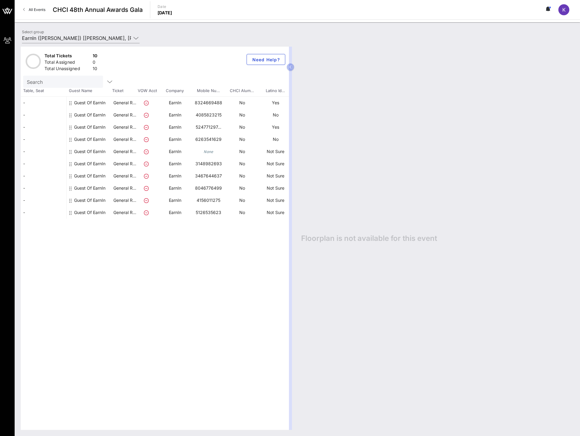
click at [22, 10] on link "All Events" at bounding box center [35, 10] width 30 height 10
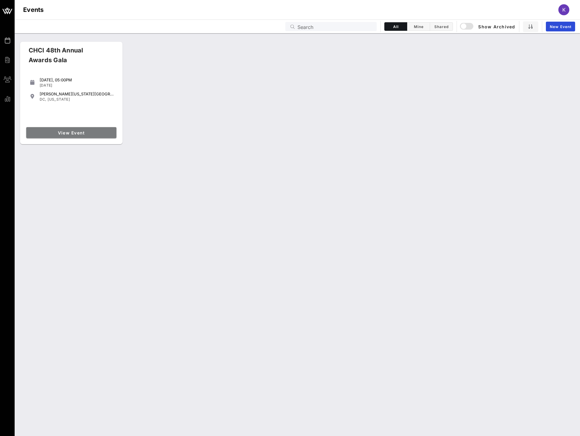
click at [70, 130] on span "View Event" at bounding box center [71, 132] width 85 height 5
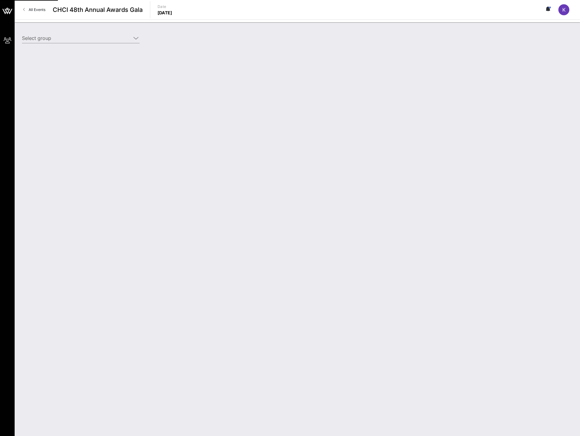
type input "EarnIn ([PERSON_NAME]) [[PERSON_NAME], [PERSON_NAME][DOMAIN_NAME][EMAIL_ADDRESS…"
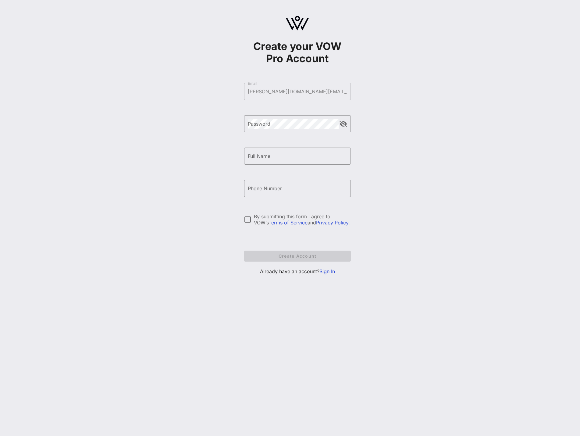
click at [331, 274] on link "Sign In" at bounding box center [328, 271] width 16 height 6
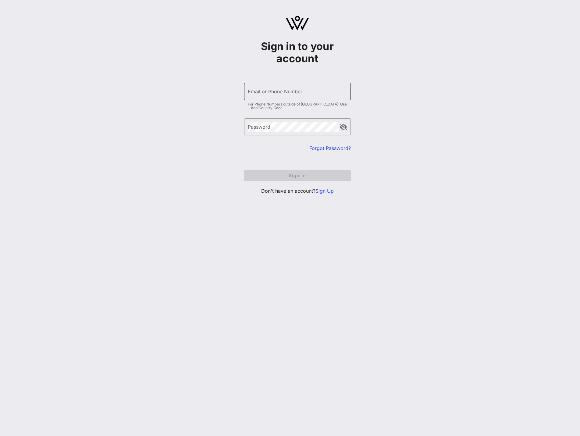
click at [267, 93] on input "Email or Phone Number" at bounding box center [297, 92] width 99 height 10
type input "[PERSON_NAME][DOMAIN_NAME][EMAIL_ADDRESS][PERSON_NAME][DOMAIN_NAME]"
click at [272, 171] on button "Sign In" at bounding box center [297, 175] width 107 height 11
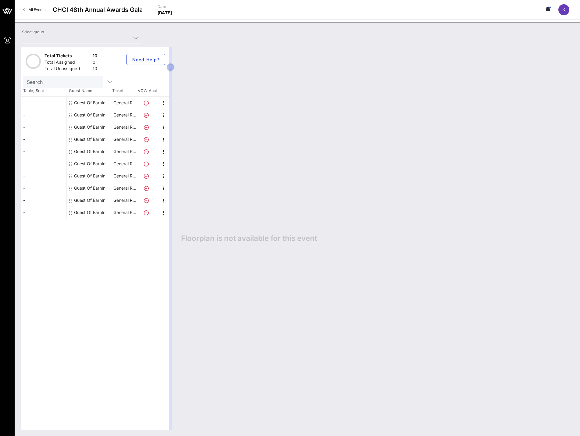
type input "EarnIn ([PERSON_NAME]) [[PERSON_NAME], [PERSON_NAME][DOMAIN_NAME][EMAIL_ADDRESS…"
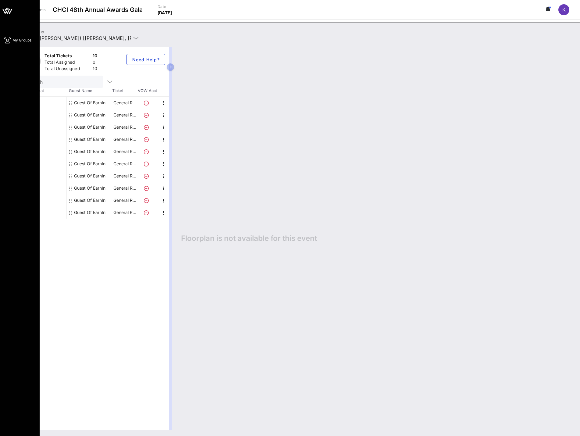
click at [13, 38] on span "My Groups" at bounding box center [22, 40] width 19 height 5
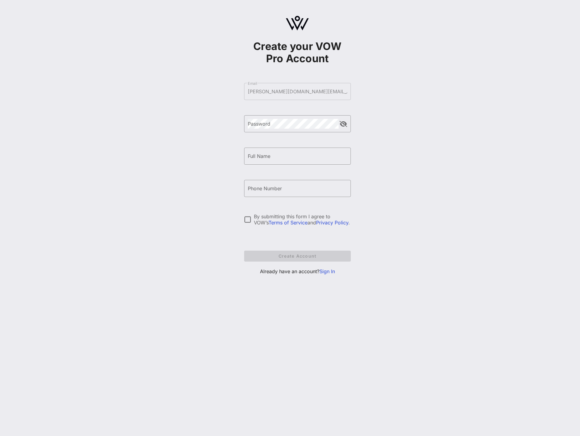
click at [325, 274] on link "Sign In" at bounding box center [328, 271] width 16 height 6
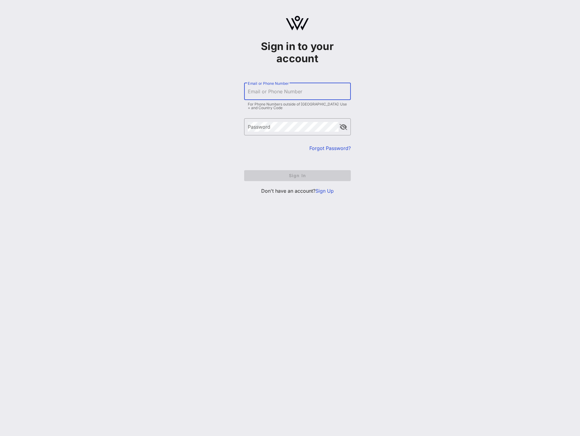
click at [282, 92] on input "Email or Phone Number" at bounding box center [297, 92] width 99 height 10
type input "[PERSON_NAME][DOMAIN_NAME][EMAIL_ADDRESS][PERSON_NAME][DOMAIN_NAME]"
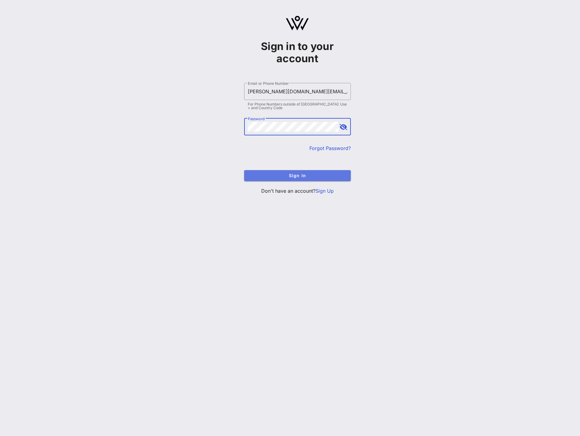
click at [300, 176] on span "Sign In" at bounding box center [297, 175] width 97 height 5
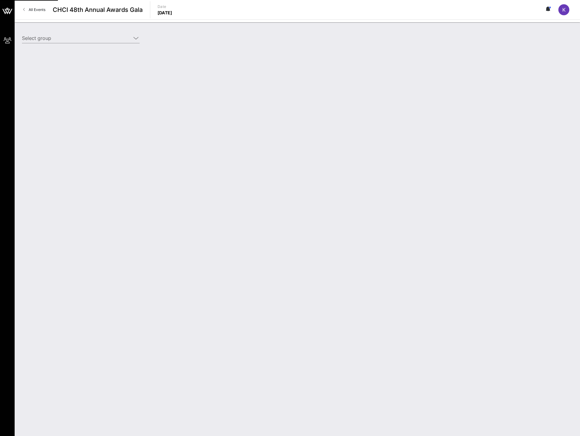
type input "EarnIn ([PERSON_NAME]) [[PERSON_NAME], [PERSON_NAME][DOMAIN_NAME][EMAIL_ADDRESS…"
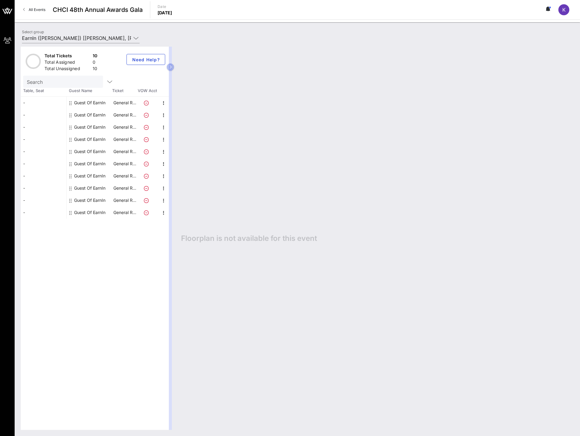
click at [90, 105] on div "Guest Of EarnIn" at bounding box center [89, 103] width 31 height 12
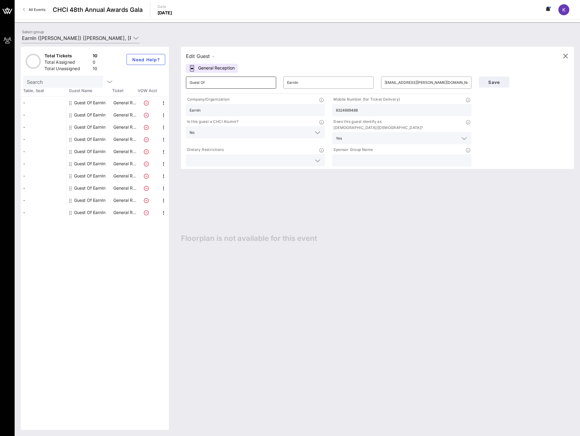
click at [228, 85] on input "Guest Of" at bounding box center [231, 83] width 83 height 10
drag, startPoint x: 213, startPoint y: 83, endPoint x: 173, endPoint y: 82, distance: 40.6
click at [173, 82] on div "Total Tickets 10 Total Assigned 0 Total Unassigned 10 Need Help? Search Table, …" at bounding box center [297, 238] width 553 height 383
type input "Jazmin"
type input "Salinas"
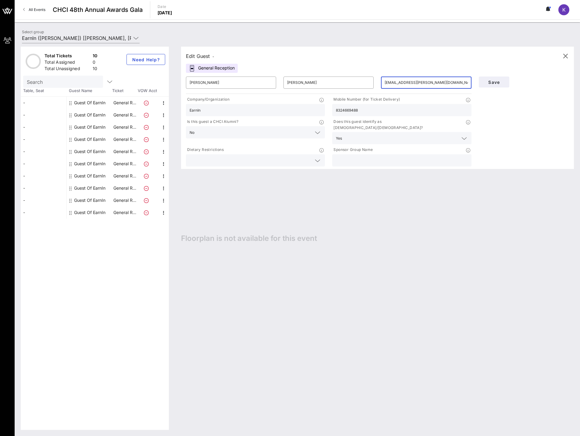
click at [387, 156] on input "text" at bounding box center [402, 160] width 132 height 8
click at [467, 148] on icon at bounding box center [468, 150] width 4 height 4
click at [495, 77] on button "Save" at bounding box center [494, 82] width 30 height 11
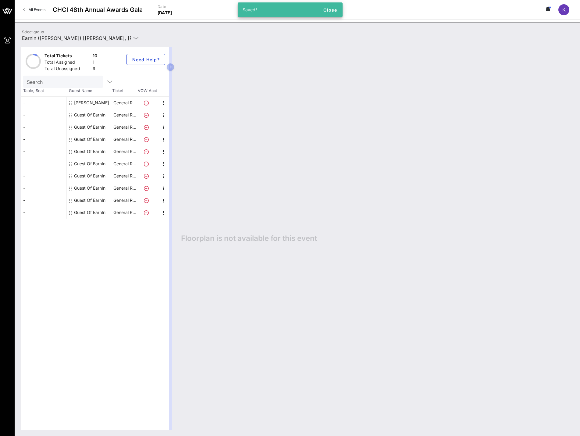
click at [83, 112] on div "Guest Of EarnIn" at bounding box center [89, 115] width 31 height 12
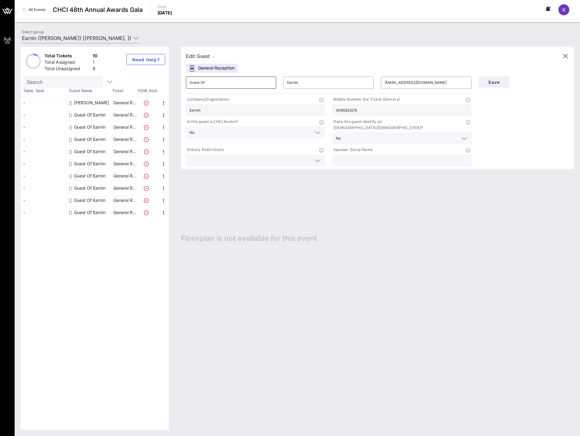
click at [209, 84] on input "Guest Of" at bounding box center [231, 83] width 83 height 10
drag, startPoint x: 215, startPoint y: 85, endPoint x: 163, endPoint y: 84, distance: 52.4
click at [163, 84] on div "Total Tickets 10 Total Assigned 1 Total Unassigned 9 Need Help? Search Table, S…" at bounding box center [297, 238] width 553 height 383
type input "Viki"
type input "Lin"
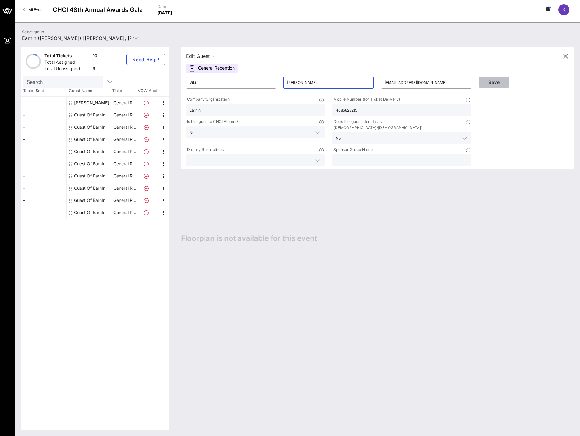
click at [483, 82] on button "Save" at bounding box center [494, 82] width 30 height 11
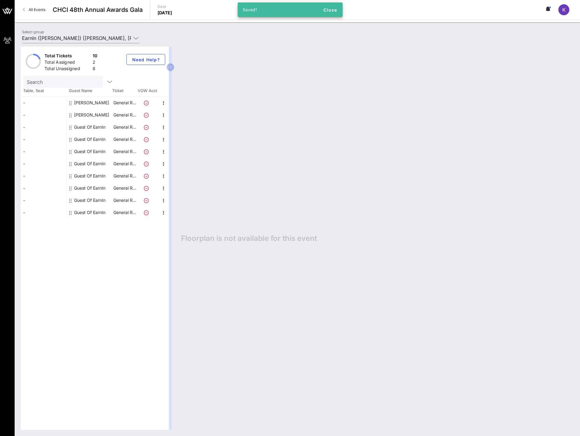
click at [94, 128] on div "Guest Of EarnIn" at bounding box center [89, 127] width 31 height 12
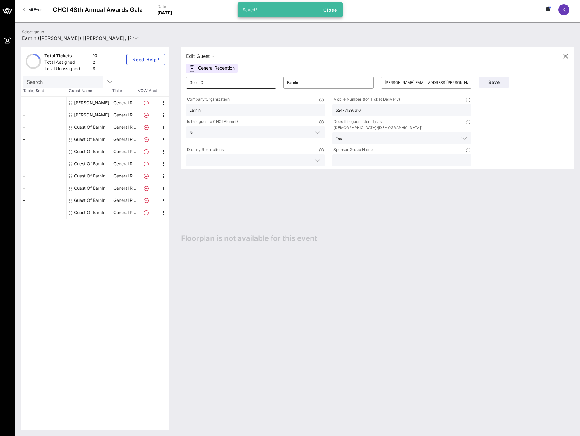
click at [238, 84] on input "Guest Of" at bounding box center [231, 83] width 83 height 10
type input "G"
type input "Fernando"
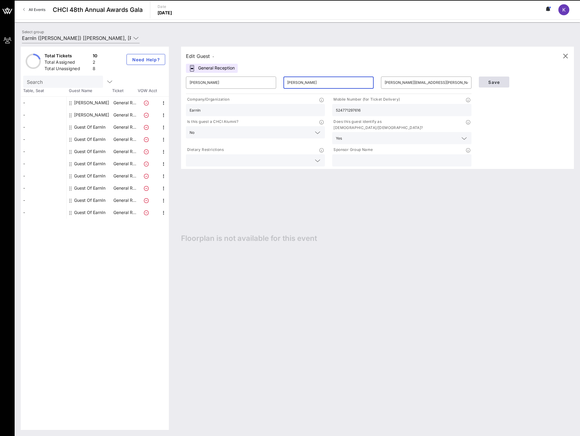
type input "Orozco"
click at [481, 84] on button "Save" at bounding box center [494, 82] width 30 height 11
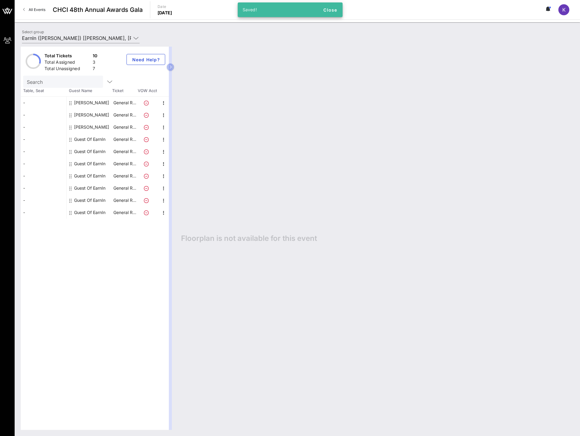
click at [85, 142] on div "Guest Of EarnIn" at bounding box center [89, 139] width 31 height 12
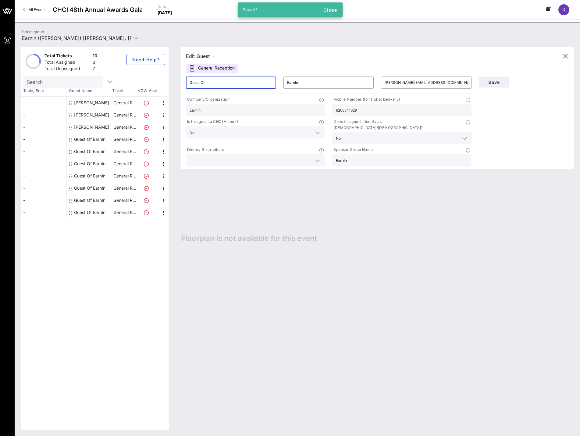
click at [209, 84] on input "Guest Of" at bounding box center [231, 83] width 83 height 10
drag, startPoint x: 210, startPoint y: 84, endPoint x: 170, endPoint y: 86, distance: 39.7
click at [170, 86] on div "Total Tickets 10 Total Assigned 3 Total Unassigned 7 Need Help? Search Table, S…" at bounding box center [297, 238] width 553 height 383
type input "Kimberly"
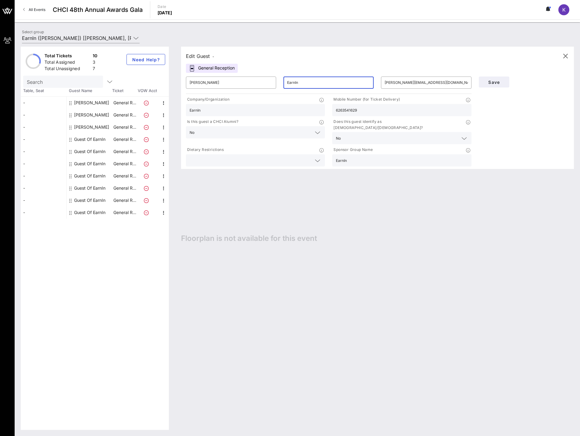
drag, startPoint x: 345, startPoint y: 84, endPoint x: 284, endPoint y: 81, distance: 61.0
click at [284, 81] on div "​ EarnIn" at bounding box center [329, 83] width 90 height 12
type input "Ngiangia"
click at [504, 80] on span "Save" at bounding box center [494, 82] width 21 height 5
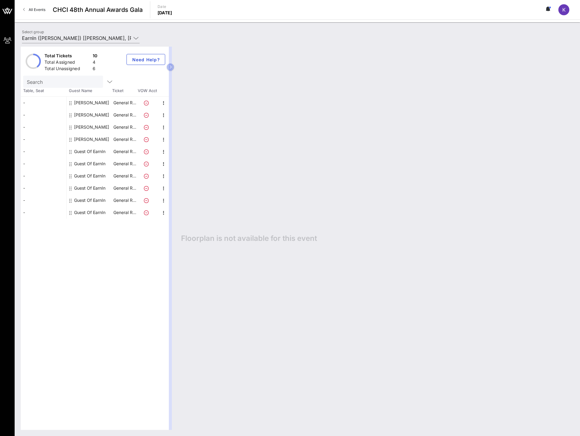
click at [77, 149] on div "Guest Of EarnIn" at bounding box center [89, 151] width 31 height 12
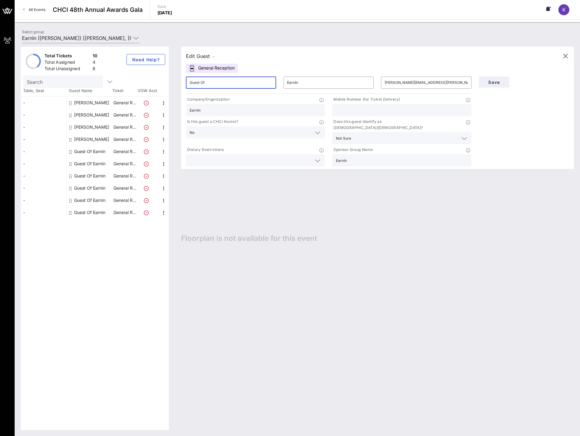
click at [198, 84] on input "Guest Of" at bounding box center [231, 83] width 83 height 10
drag, startPoint x: 214, startPoint y: 84, endPoint x: 172, endPoint y: 78, distance: 42.4
click at [172, 78] on div "Total Tickets 10 Total Assigned 4 Total Unassigned 6 Need Help? Search Table, S…" at bounding box center [297, 238] width 553 height 383
type input "Kristina"
type input "K"
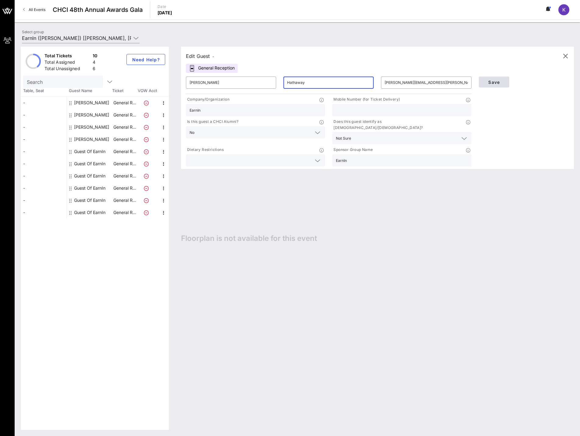
type input "Hathaway"
click at [502, 81] on span "Save" at bounding box center [494, 82] width 21 height 5
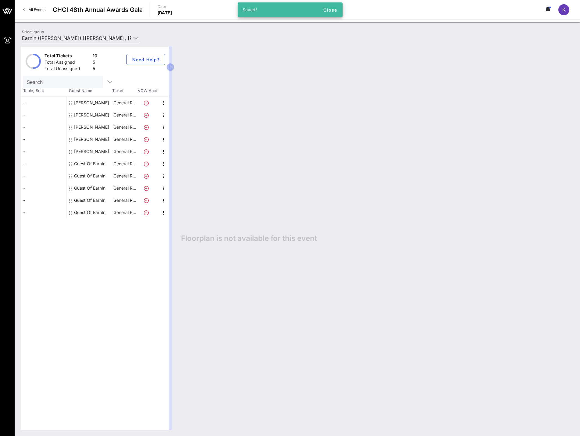
click at [90, 164] on div "Guest Of EarnIn" at bounding box center [89, 164] width 31 height 12
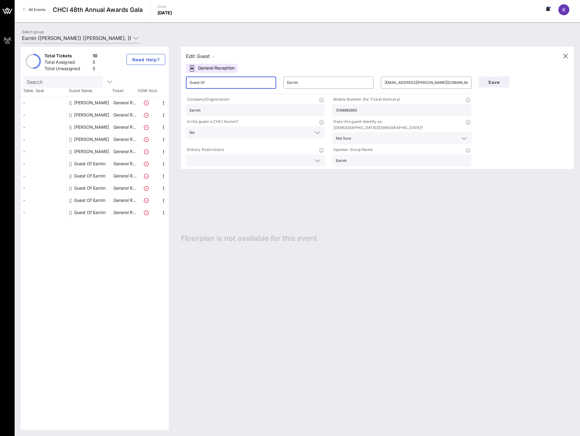
click at [203, 83] on input "Guest Of" at bounding box center [231, 83] width 83 height 10
drag, startPoint x: 208, startPoint y: 83, endPoint x: 163, endPoint y: 84, distance: 44.5
click at [164, 84] on div "Total Tickets 10 Total Assigned 5 Total Unassigned 5 Need Help? Search Table, S…" at bounding box center [297, 238] width 553 height 383
type input "John Jacob"
type input "Kaufman"
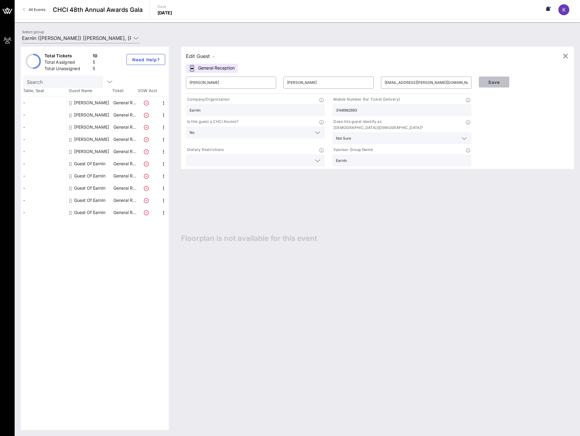
click at [489, 86] on button "Save" at bounding box center [494, 82] width 30 height 11
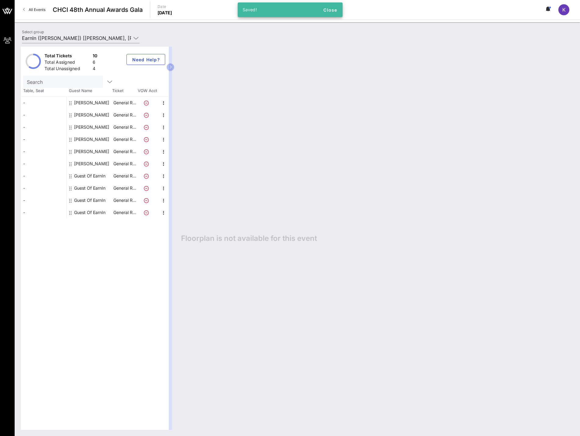
click at [93, 176] on div "Guest Of EarnIn" at bounding box center [89, 176] width 31 height 12
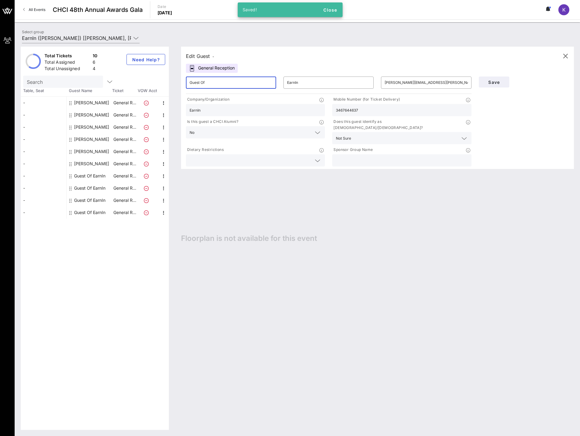
click at [229, 80] on input "Guest Of" at bounding box center [231, 83] width 83 height 10
drag, startPoint x: 216, startPoint y: 83, endPoint x: 165, endPoint y: 85, distance: 51.3
click at [165, 85] on div "Total Tickets 10 Total Assigned 6 Total Unassigned 4 Need Help? Search Table, S…" at bounding box center [297, 238] width 553 height 383
type input "Lana"
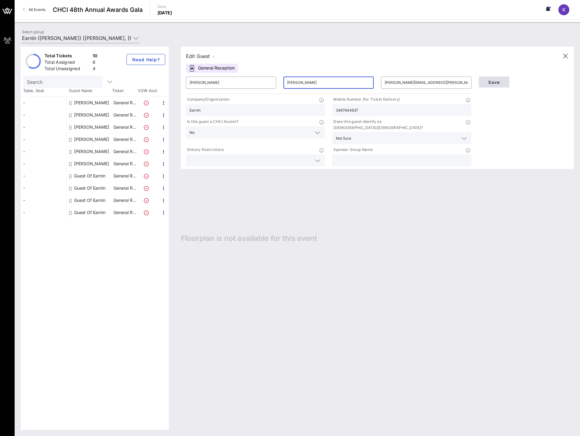
type input "Lawson"
click at [488, 82] on span "Save" at bounding box center [494, 82] width 21 height 5
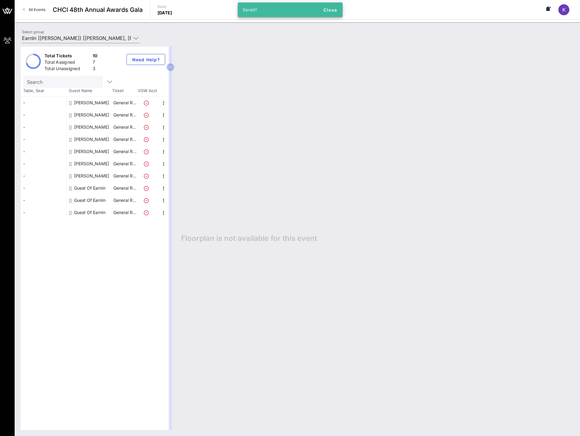
click at [78, 190] on div "Guest Of EarnIn" at bounding box center [89, 188] width 31 height 12
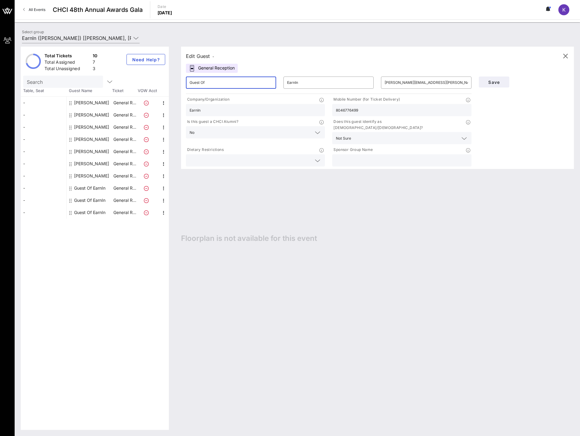
click at [236, 82] on input "Guest Of" at bounding box center [231, 83] width 83 height 10
type input "G"
type input "Nakia"
type input "Blackwell"
click at [492, 83] on span "Save" at bounding box center [494, 82] width 21 height 5
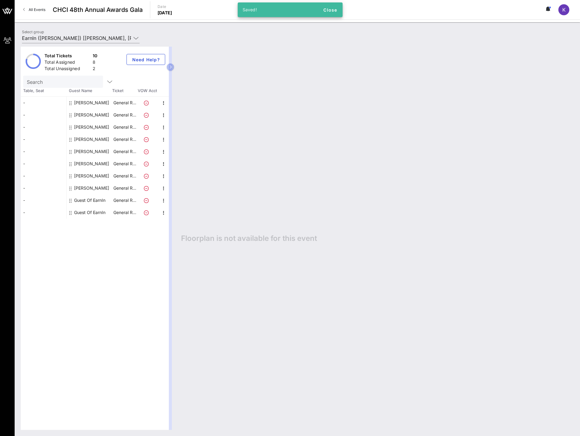
click at [87, 199] on div "Guest Of EarnIn" at bounding box center [89, 200] width 31 height 12
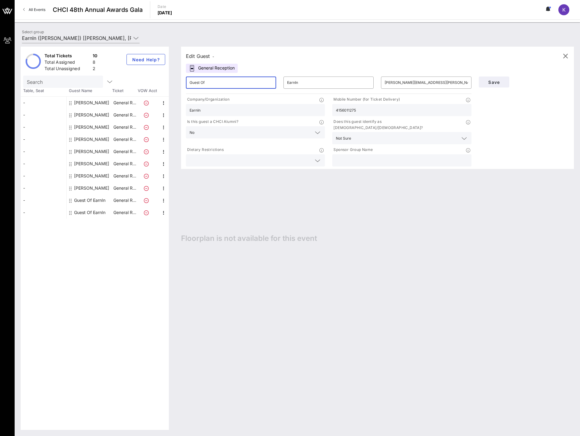
drag, startPoint x: 222, startPoint y: 85, endPoint x: 184, endPoint y: 84, distance: 38.4
click at [184, 84] on div "​ Guest Of" at bounding box center [231, 83] width 98 height 20
type input "Patricl"
type input "Lemond"
click at [202, 82] on input "Patricl" at bounding box center [231, 83] width 83 height 10
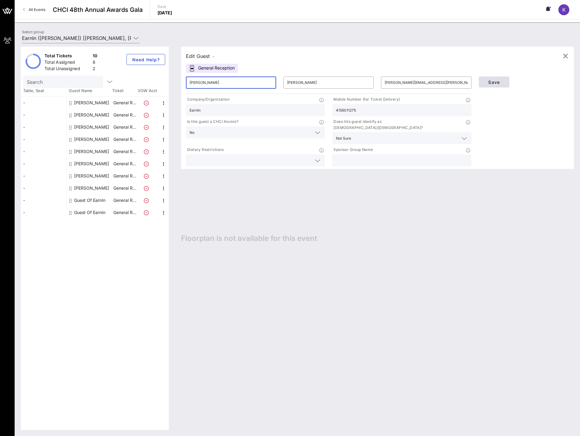
type input "Patrick"
click at [487, 81] on span "Save" at bounding box center [494, 82] width 21 height 5
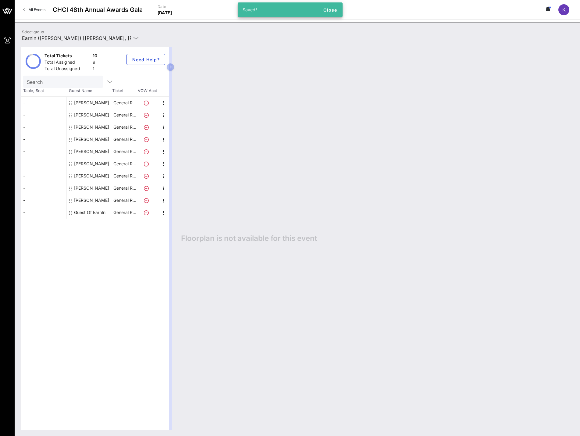
click at [88, 213] on div "Guest Of EarnIn" at bounding box center [89, 212] width 31 height 12
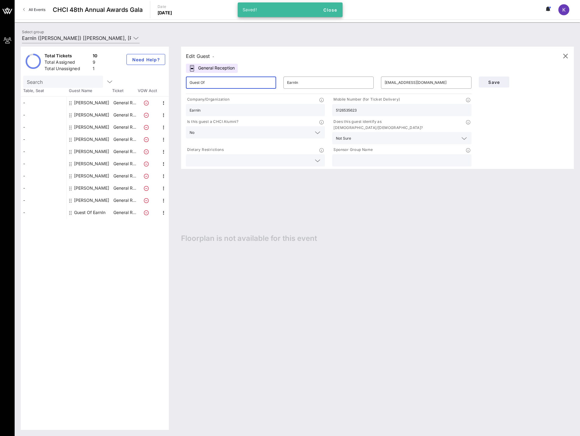
click at [210, 87] on input "Guest Of" at bounding box center [231, 83] width 83 height 10
drag, startPoint x: 211, startPoint y: 86, endPoint x: 170, endPoint y: 88, distance: 40.9
click at [173, 86] on div "Total Tickets 10 Total Assigned 9 Total Unassigned 1 Need Help? Search Table, S…" at bounding box center [297, 238] width 553 height 383
type input "Kyle"
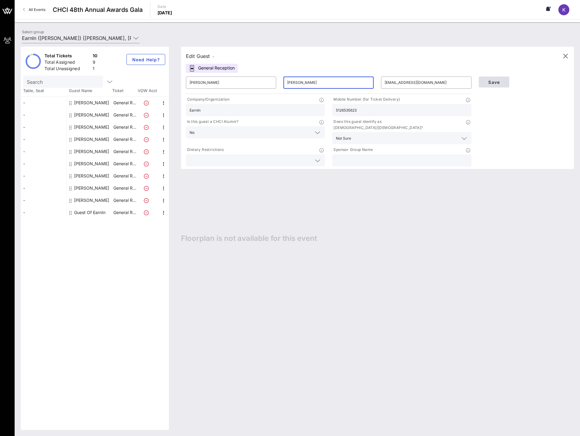
type input "George"
click at [489, 84] on span "Save" at bounding box center [494, 82] width 21 height 5
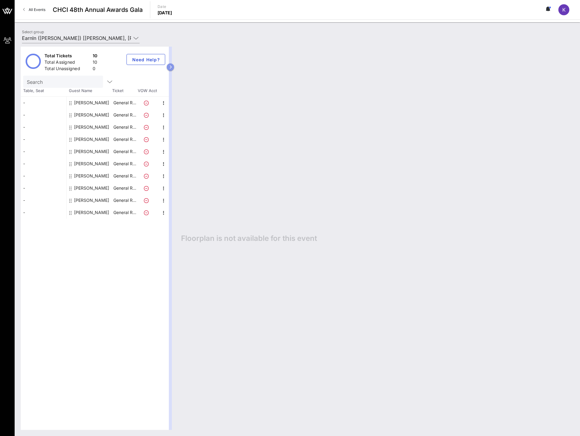
click at [170, 67] on icon "button" at bounding box center [170, 67] width 3 height 4
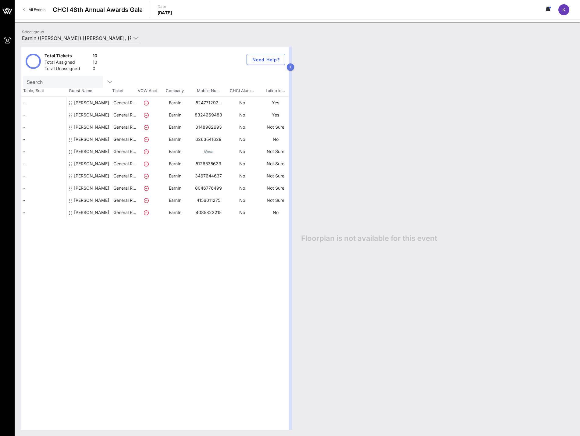
click at [289, 67] on icon "button" at bounding box center [290, 67] width 3 height 4
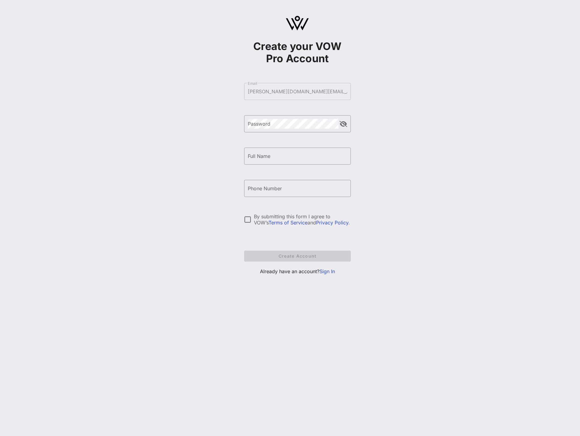
click at [324, 273] on link "Sign In" at bounding box center [328, 271] width 16 height 6
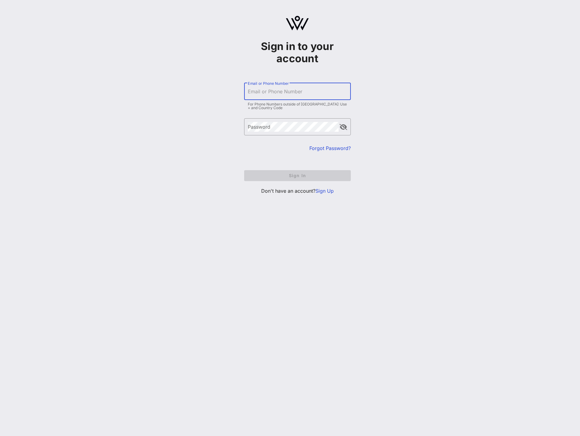
click at [265, 88] on div "Email or Phone Number" at bounding box center [297, 91] width 99 height 17
type input "[PERSON_NAME][DOMAIN_NAME][EMAIL_ADDRESS][PERSON_NAME][DOMAIN_NAME]"
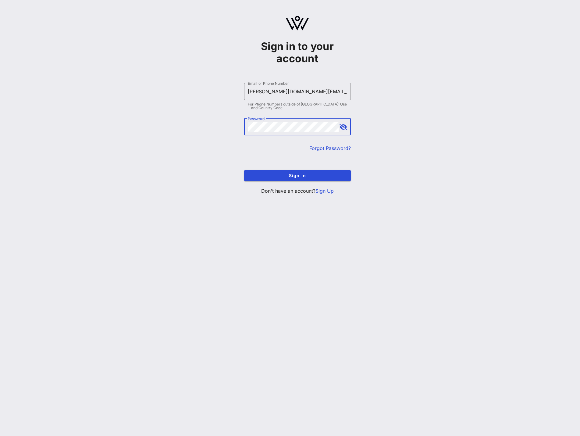
click at [345, 127] on button "append icon" at bounding box center [344, 127] width 8 height 6
click at [295, 178] on span "Sign In" at bounding box center [297, 175] width 97 height 5
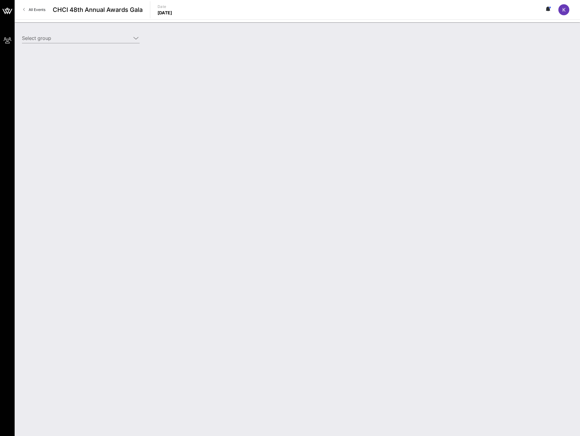
type input "EarnIn ([PERSON_NAME]) [[PERSON_NAME], [PERSON_NAME][DOMAIN_NAME][EMAIL_ADDRESS…"
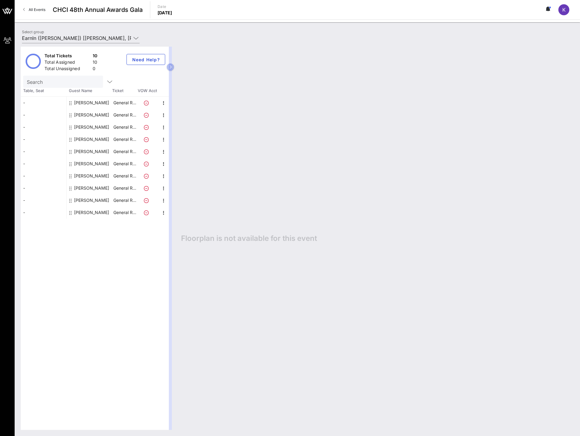
click at [30, 102] on div "-" at bounding box center [44, 103] width 46 height 12
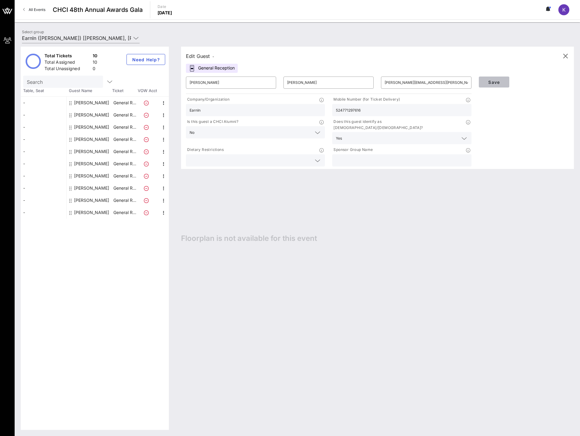
click at [507, 82] on button "Save" at bounding box center [494, 82] width 30 height 11
